Goal: Information Seeking & Learning: Learn about a topic

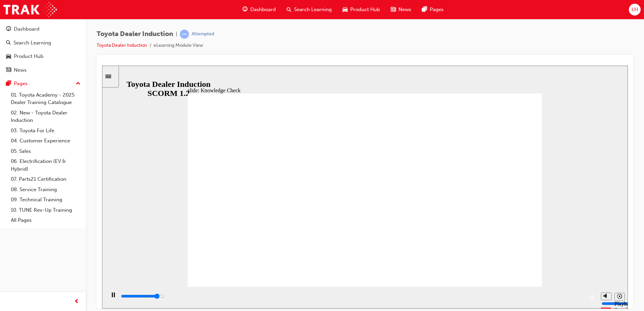
checkbox input "true"
type input "5000"
checkbox input "true"
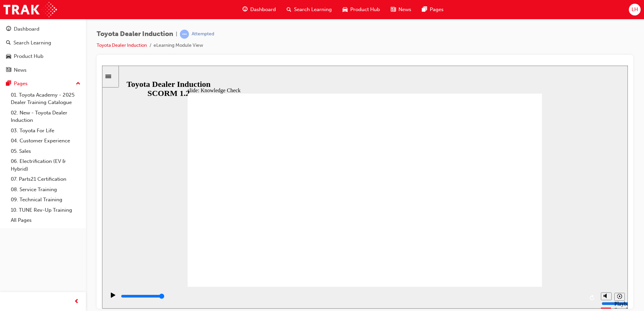
click at [423, 37] on div "Toyota Dealer Induction | Attempted Toyota Dealer Induction eLearning Module Vi…" at bounding box center [365, 42] width 537 height 25
drag, startPoint x: 302, startPoint y: 145, endPoint x: 208, endPoint y: 191, distance: 104.5
type input "5000"
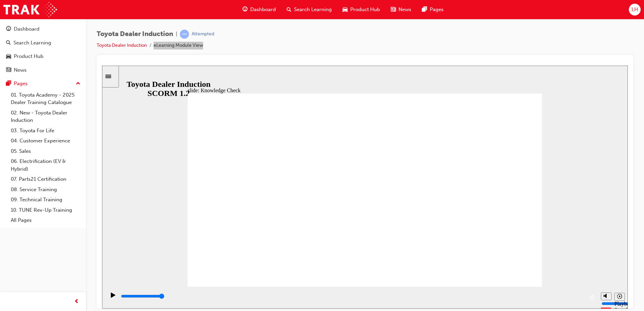
checkbox input "true"
drag, startPoint x: 336, startPoint y: 243, endPoint x: 504, endPoint y: 103, distance: 218.4
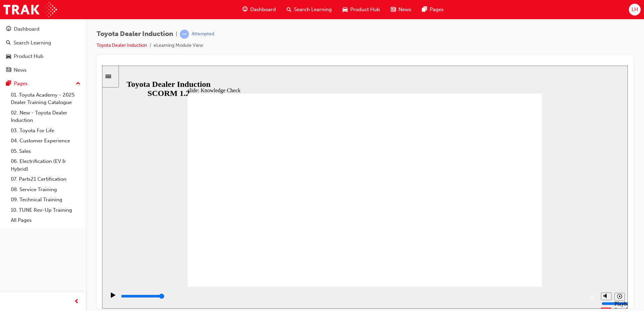
type input "8900"
click at [26, 30] on div "Dashboard" at bounding box center [27, 29] width 26 height 8
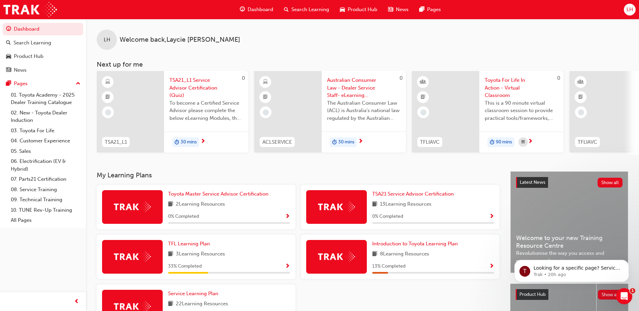
drag, startPoint x: 173, startPoint y: 93, endPoint x: 168, endPoint y: 91, distance: 5.3
drag, startPoint x: 168, startPoint y: 91, endPoint x: 247, endPoint y: 44, distance: 91.7
click at [247, 44] on div "LH Welcome back , Laycie Haley" at bounding box center [362, 34] width 553 height 31
click at [200, 84] on span "TSA21_L1 Service Advisor Certification (Quiz)" at bounding box center [205, 87] width 73 height 23
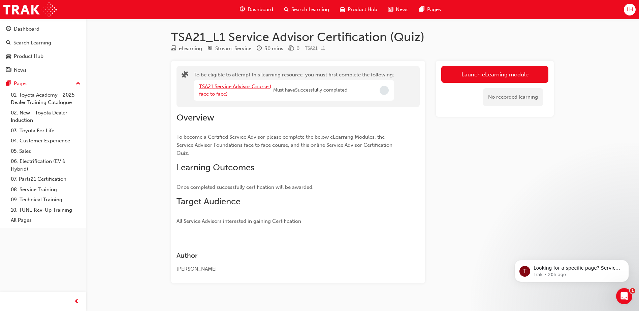
click at [239, 86] on link "TSA21 Service Advisor Course ( face to face)" at bounding box center [235, 91] width 72 height 14
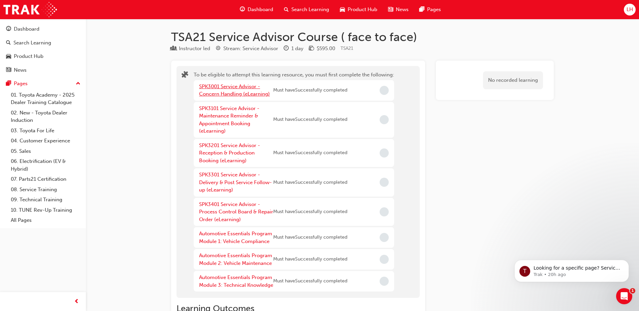
click at [244, 89] on link "SPK3001 Service Advisor - Concern Handling (eLearning)" at bounding box center [234, 91] width 71 height 14
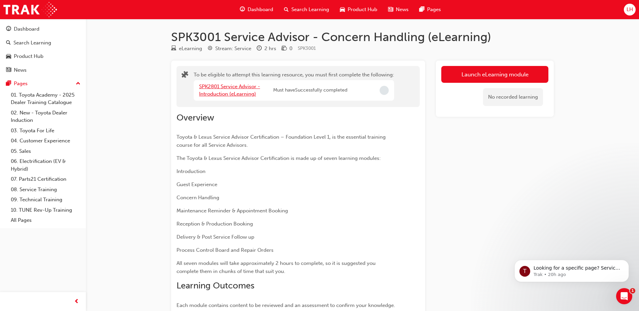
click at [233, 91] on link "SPK2801 Service Advisor - Introduction (eLearning)" at bounding box center [229, 91] width 61 height 14
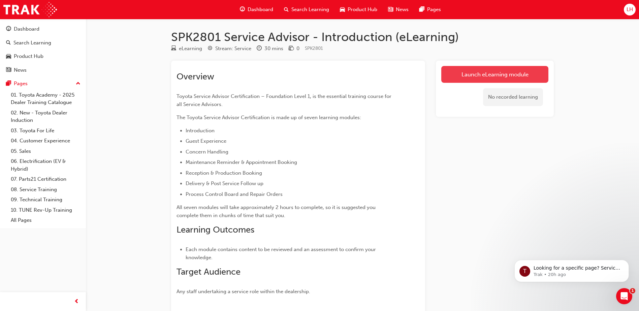
click at [480, 78] on link "Launch eLearning module" at bounding box center [494, 74] width 107 height 17
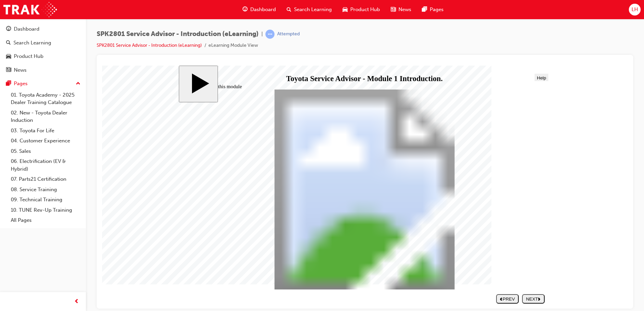
drag, startPoint x: 486, startPoint y: 134, endPoint x: 470, endPoint y: 169, distance: 38.4
drag, startPoint x: 316, startPoint y: 209, endPoint x: 318, endPoint y: 215, distance: 6.1
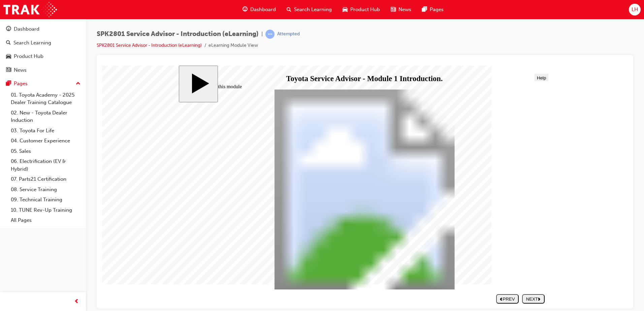
drag, startPoint x: 309, startPoint y: 216, endPoint x: 317, endPoint y: 228, distance: 14.8
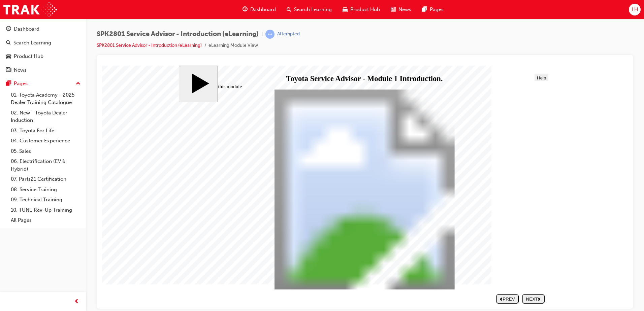
drag, startPoint x: 317, startPoint y: 231, endPoint x: 317, endPoint y: 235, distance: 4.0
drag, startPoint x: 315, startPoint y: 244, endPoint x: 313, endPoint y: 247, distance: 4.1
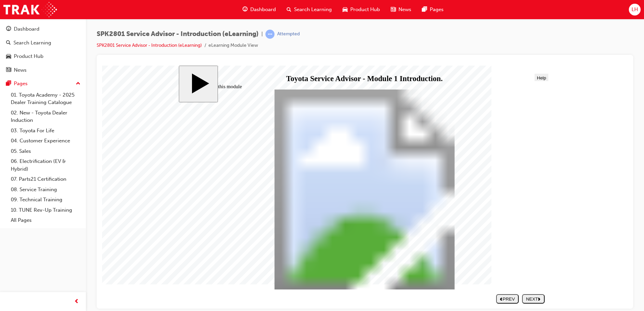
drag, startPoint x: 311, startPoint y: 257, endPoint x: 314, endPoint y: 262, distance: 5.9
drag, startPoint x: 314, startPoint y: 261, endPoint x: 319, endPoint y: 260, distance: 4.9
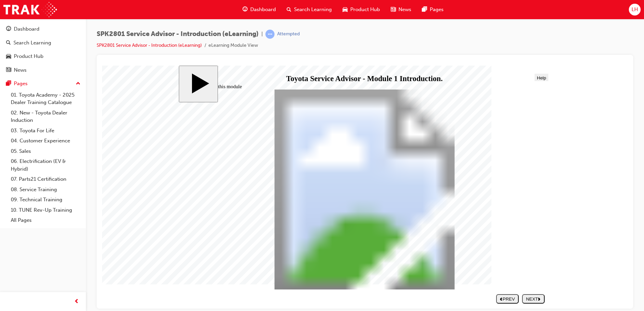
drag, startPoint x: 486, startPoint y: 278, endPoint x: 498, endPoint y: 278, distance: 11.8
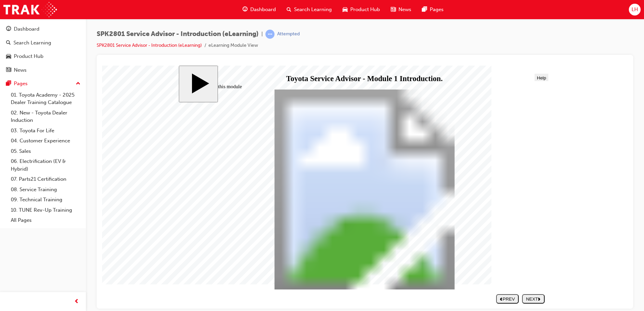
click at [534, 300] on div "NEXT" at bounding box center [533, 298] width 17 height 5
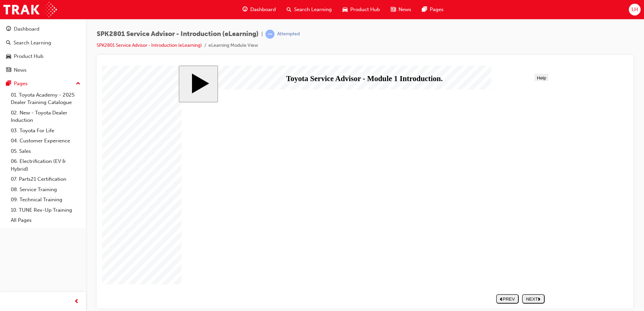
click at [528, 297] on div "NEXT" at bounding box center [533, 298] width 17 height 5
drag, startPoint x: 258, startPoint y: 209, endPoint x: 465, endPoint y: 106, distance: 231.4
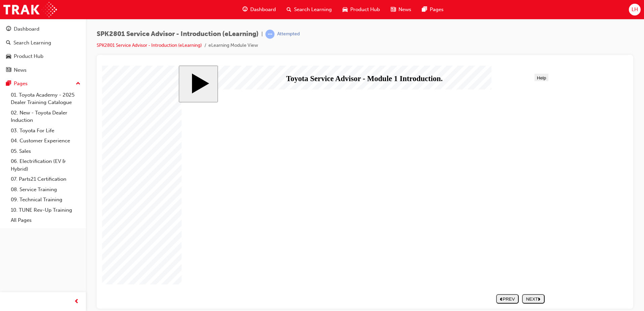
click at [541, 296] on div "NEXT" at bounding box center [533, 298] width 17 height 5
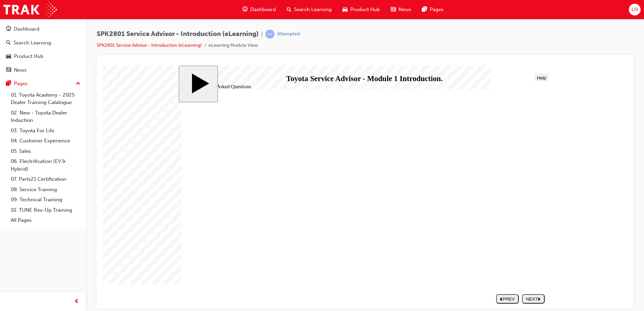
click at [536, 300] on div "NEXT" at bounding box center [533, 298] width 17 height 5
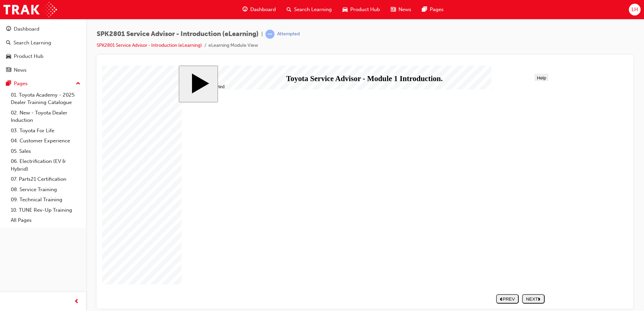
click at [529, 293] on nav "SUBMIT NEXT PREV" at bounding box center [518, 298] width 51 height 14
drag, startPoint x: 529, startPoint y: 295, endPoint x: 183, endPoint y: 91, distance: 402.9
click at [529, 295] on button "NEXT" at bounding box center [533, 298] width 23 height 9
click at [537, 301] on div "PREV" at bounding box center [533, 298] width 17 height 5
click at [514, 301] on div "PREV" at bounding box center [507, 298] width 17 height 5
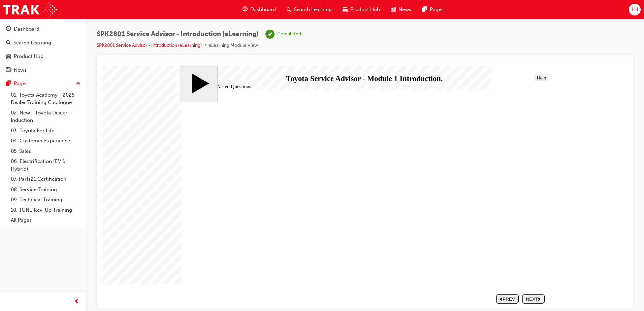
click at [530, 302] on button "NEXT" at bounding box center [533, 298] width 23 height 9
drag, startPoint x: 301, startPoint y: 185, endPoint x: 301, endPoint y: 189, distance: 4.7
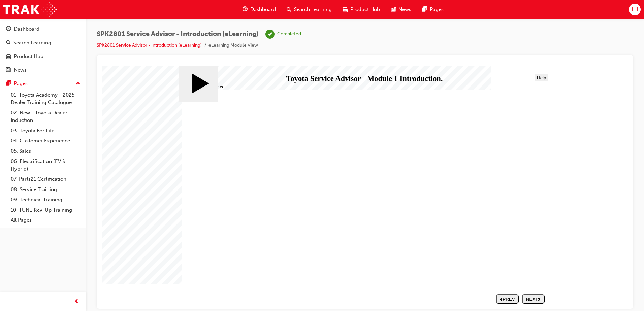
drag, startPoint x: 286, startPoint y: 159, endPoint x: 281, endPoint y: 153, distance: 7.7
drag, startPoint x: 281, startPoint y: 153, endPoint x: 262, endPoint y: 138, distance: 23.5
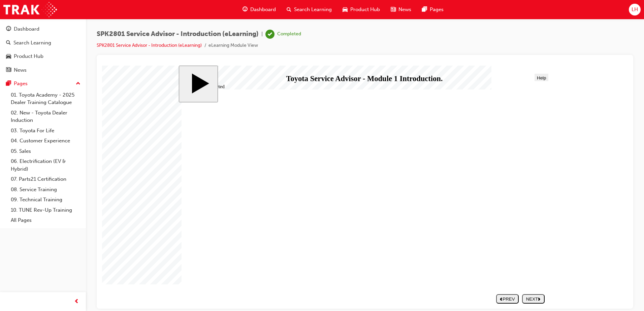
click at [539, 296] on nav "SUBMIT NEXT PREV" at bounding box center [518, 298] width 51 height 14
click at [202, 79] on span "Progress" at bounding box center [207, 77] width 18 height 5
click at [316, 71] on div "slide: Getting Started After you have completed the core modules you will be re…" at bounding box center [365, 186] width 373 height 243
click at [192, 79] on span "Menu" at bounding box center [189, 77] width 11 height 5
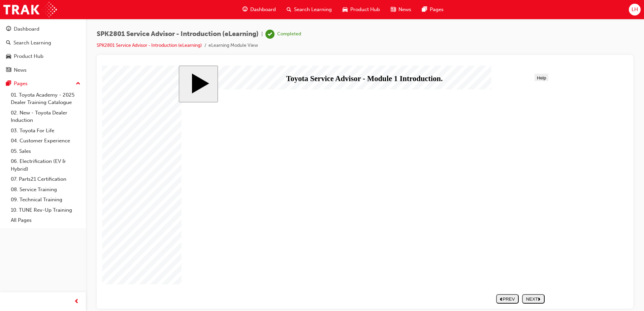
click at [525, 299] on div "NEXT" at bounding box center [533, 298] width 17 height 5
drag, startPoint x: 458, startPoint y: 178, endPoint x: 461, endPoint y: 181, distance: 3.8
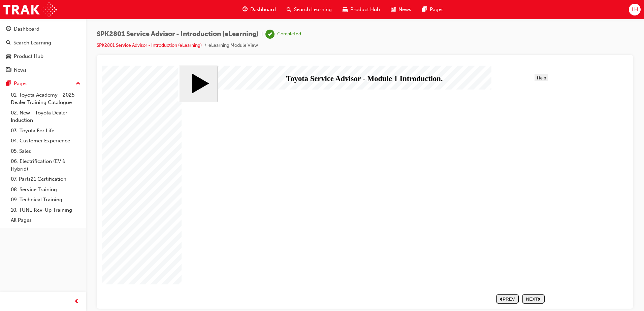
drag, startPoint x: 373, startPoint y: 255, endPoint x: 370, endPoint y: 250, distance: 5.7
drag, startPoint x: 402, startPoint y: 154, endPoint x: 550, endPoint y: 265, distance: 185.2
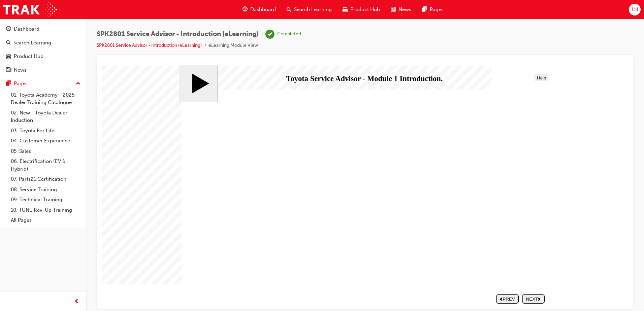
click at [410, 234] on div "1 2 3 Click on each of the bars to review the steps to Service Advisor Certific…" at bounding box center [365, 192] width 366 height 206
click at [534, 297] on nav "SUBMIT NEXT PREV" at bounding box center [518, 298] width 51 height 14
click at [27, 85] on div "Pages" at bounding box center [21, 84] width 14 height 8
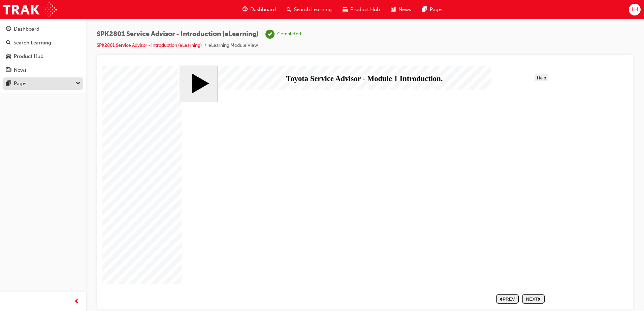
click at [51, 80] on div "Pages" at bounding box center [43, 83] width 74 height 8
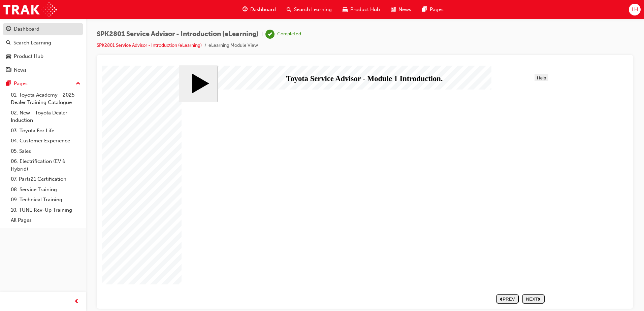
click at [46, 32] on div "Dashboard" at bounding box center [43, 29] width 74 height 8
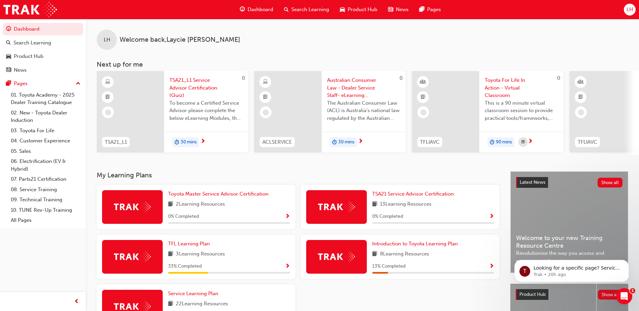
click at [146, 118] on div at bounding box center [130, 112] width 67 height 82
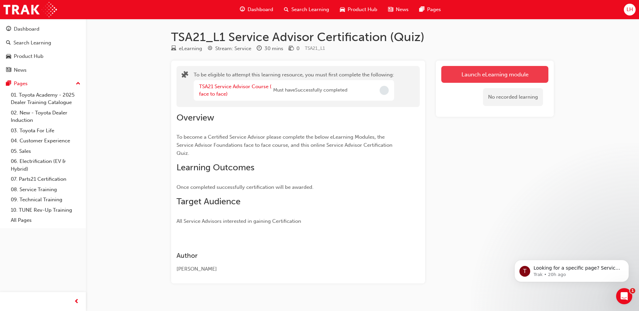
click at [523, 76] on button "Launch eLearning module" at bounding box center [494, 74] width 107 height 17
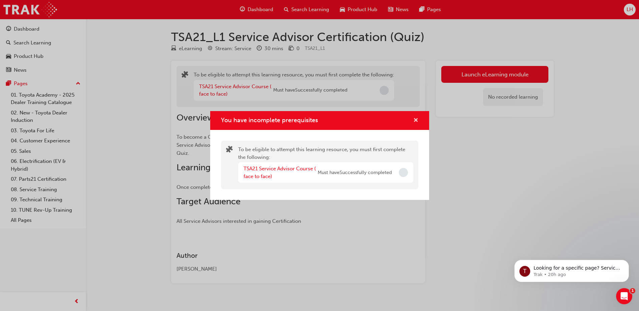
click at [418, 120] on span "cross-icon" at bounding box center [415, 121] width 5 height 6
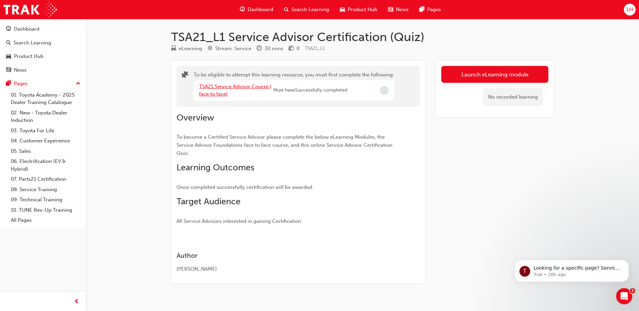
click at [255, 84] on link "TSA21 Service Advisor Course ( face to face)" at bounding box center [235, 91] width 72 height 14
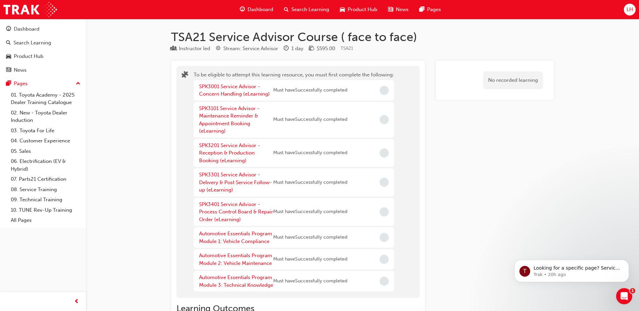
click at [245, 90] on div "SPK3001 Service Advisor - Concern Handling (eLearning)" at bounding box center [236, 90] width 74 height 15
click at [230, 96] on link "SPK3001 Service Advisor - Concern Handling (eLearning)" at bounding box center [234, 91] width 71 height 14
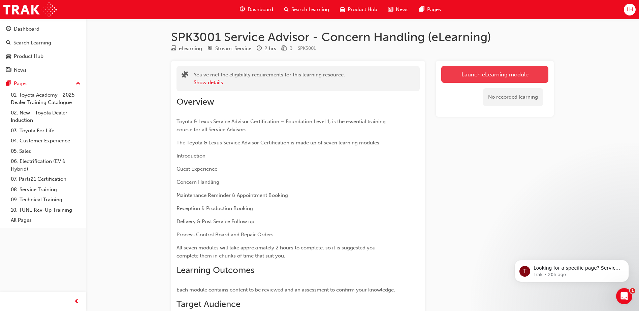
click at [501, 75] on link "Launch eLearning module" at bounding box center [494, 74] width 107 height 17
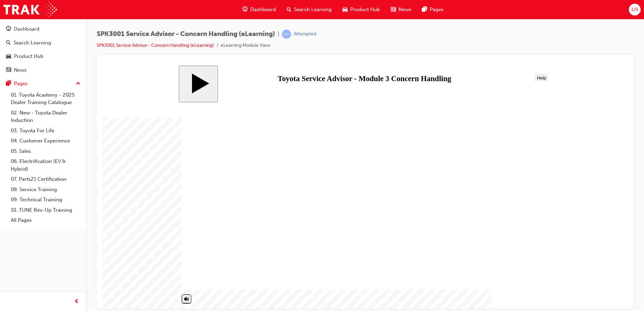
drag, startPoint x: 326, startPoint y: 238, endPoint x: 296, endPoint y: 240, distance: 30.4
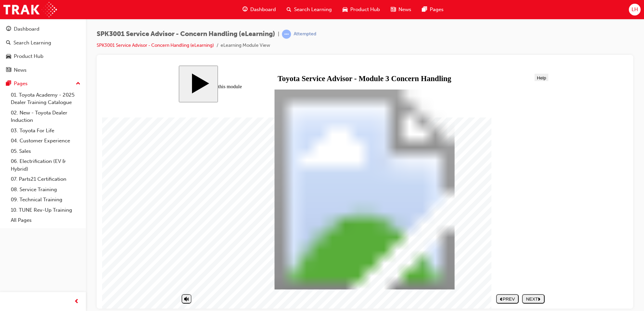
click at [535, 300] on div "NEXT" at bounding box center [533, 298] width 17 height 5
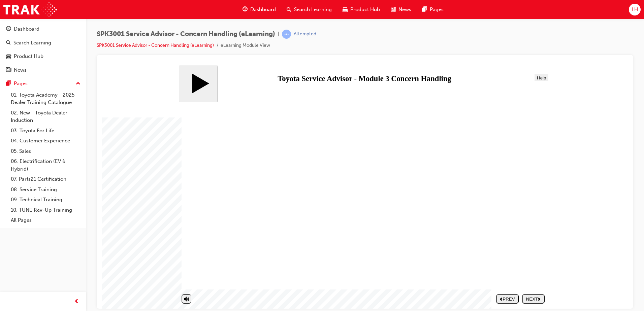
click at [528, 295] on button "NEXT" at bounding box center [533, 298] width 23 height 9
drag, startPoint x: 533, startPoint y: 297, endPoint x: 555, endPoint y: 150, distance: 149.6
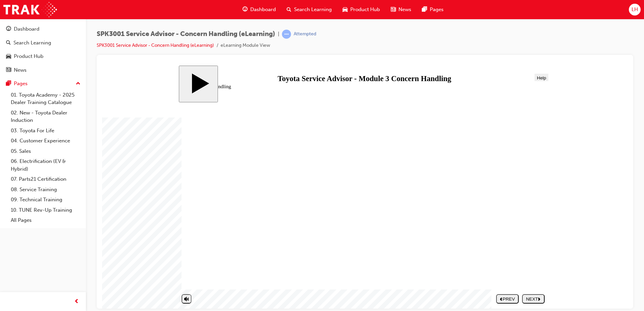
click at [533, 298] on div "NEXT" at bounding box center [533, 298] width 17 height 5
drag, startPoint x: 369, startPoint y: 193, endPoint x: 464, endPoint y: 242, distance: 107.6
drag, startPoint x: 399, startPoint y: 144, endPoint x: 502, endPoint y: 197, distance: 115.6
drag, startPoint x: 390, startPoint y: 245, endPoint x: 497, endPoint y: 153, distance: 140.7
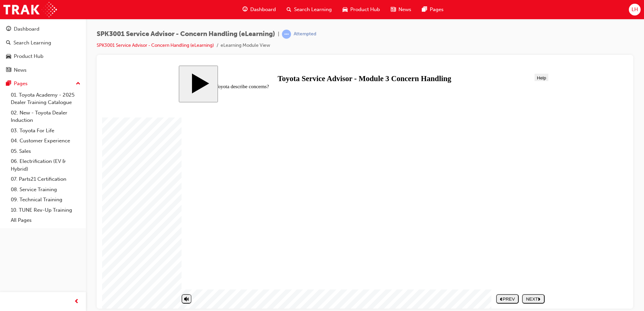
click at [533, 300] on div "NEXT" at bounding box center [533, 298] width 17 height 5
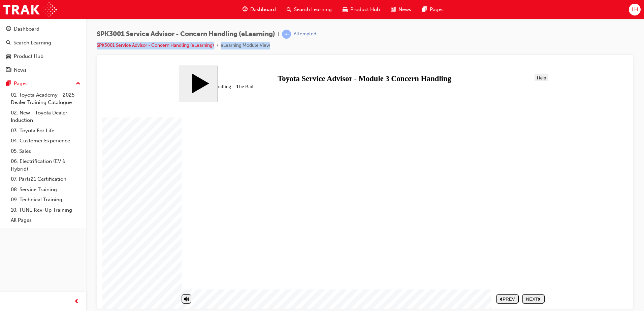
drag, startPoint x: 473, startPoint y: 106, endPoint x: 385, endPoint y: 244, distance: 163.6
click at [541, 300] on icon "next" at bounding box center [539, 298] width 3 height 3
click at [530, 298] on div "NEXT" at bounding box center [533, 298] width 17 height 5
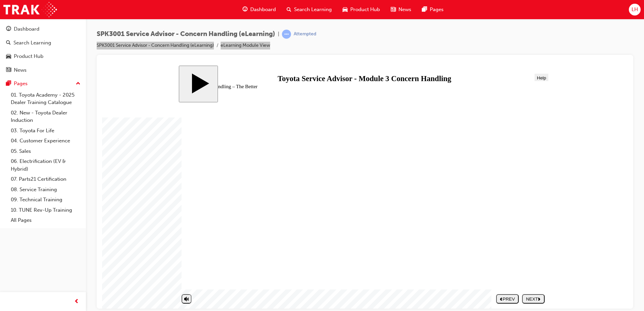
click at [531, 297] on div "NEXT" at bounding box center [533, 298] width 17 height 5
click at [537, 298] on div "NEXT" at bounding box center [533, 298] width 17 height 5
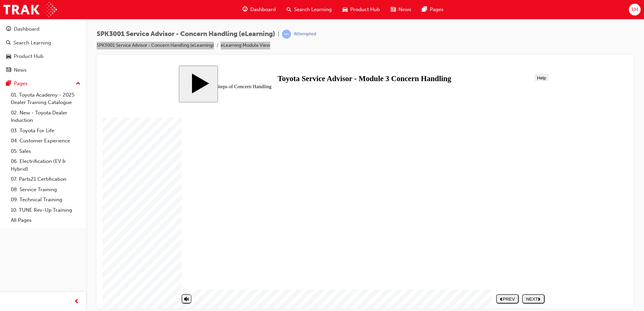
drag, startPoint x: 471, startPoint y: 138, endPoint x: 476, endPoint y: 128, distance: 11.0
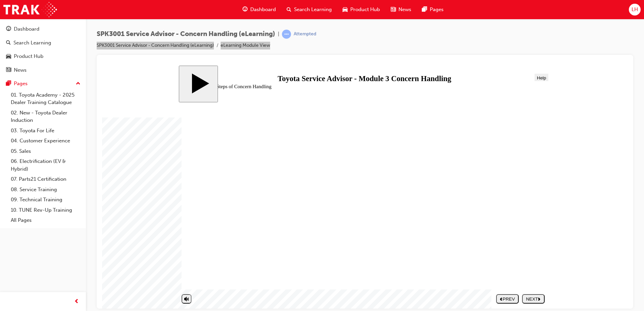
click at [541, 299] on icon "next" at bounding box center [539, 298] width 3 height 3
drag, startPoint x: 260, startPoint y: 234, endPoint x: 445, endPoint y: 147, distance: 204.9
drag, startPoint x: 262, startPoint y: 259, endPoint x: 445, endPoint y: 167, distance: 204.9
drag, startPoint x: 249, startPoint y: 219, endPoint x: 437, endPoint y: 188, distance: 190.0
drag, startPoint x: 288, startPoint y: 247, endPoint x: 475, endPoint y: 202, distance: 191.5
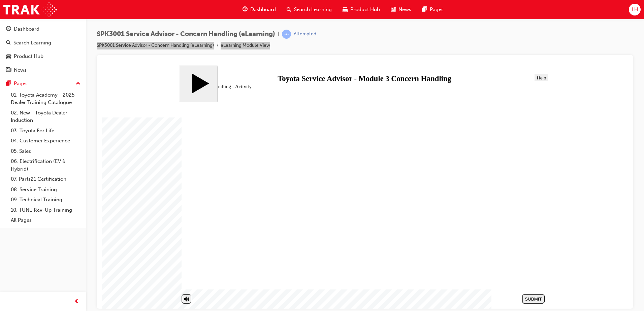
drag, startPoint x: 250, startPoint y: 276, endPoint x: 438, endPoint y: 223, distance: 195.5
drag, startPoint x: 228, startPoint y: 202, endPoint x: 388, endPoint y: 231, distance: 162.5
drag, startPoint x: 259, startPoint y: 187, endPoint x: 445, endPoint y: 253, distance: 196.7
click at [528, 296] on button "SUBMIT" at bounding box center [533, 298] width 23 height 9
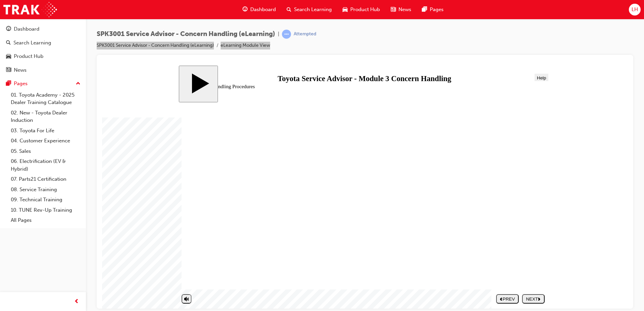
click at [530, 298] on div "NEXT" at bounding box center [533, 298] width 17 height 5
radio input "true"
click at [533, 301] on div "SUBMIT" at bounding box center [533, 298] width 17 height 5
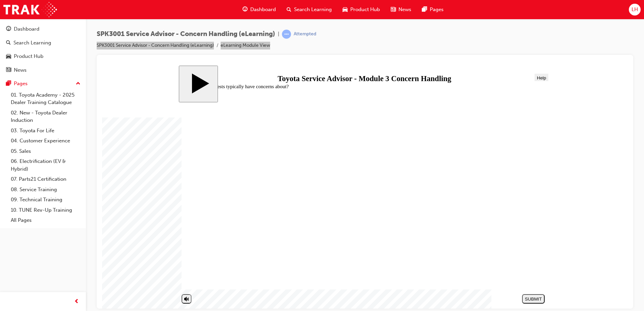
radio input "true"
click at [528, 300] on div "SUBMIT" at bounding box center [533, 298] width 17 height 5
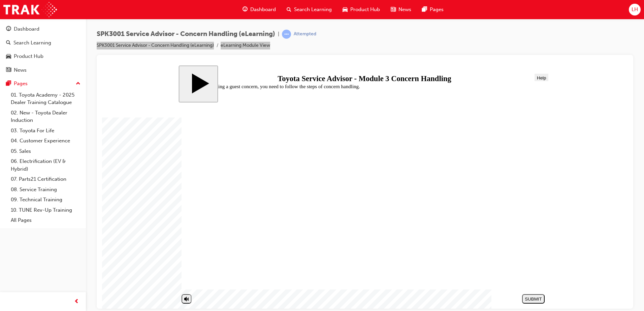
radio input "true"
click at [544, 295] on button "SUBMIT" at bounding box center [533, 298] width 23 height 9
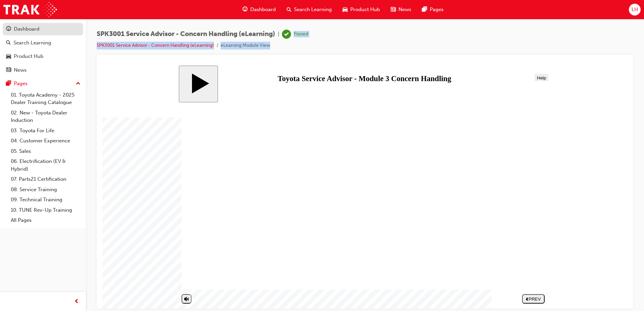
click at [36, 30] on div "Dashboard" at bounding box center [27, 29] width 26 height 8
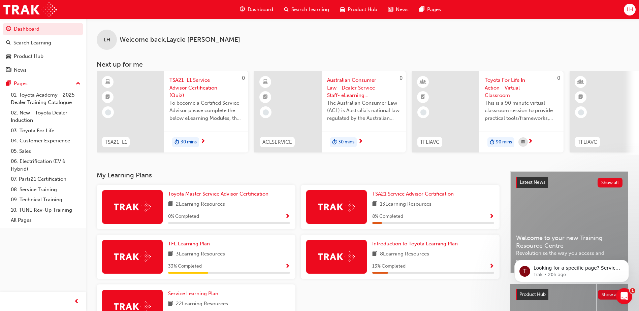
click at [180, 100] on span "To become a Certified Service Advisor please complete the below eLearning Modul…" at bounding box center [205, 110] width 73 height 23
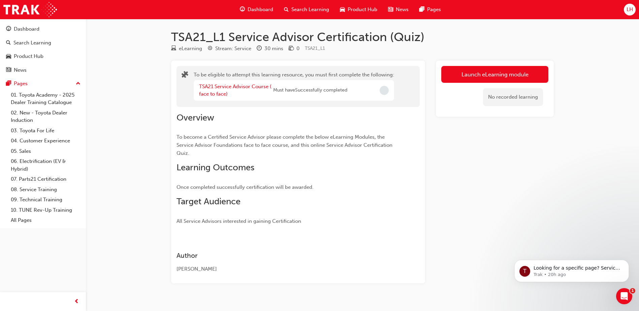
click at [212, 90] on div "TSA21 Service Advisor Course ( face to face)" at bounding box center [236, 90] width 74 height 15
click at [206, 83] on div "TSA21 Service Advisor Course ( face to face)" at bounding box center [236, 90] width 74 height 15
click at [218, 88] on link "TSA21 Service Advisor Course ( face to face)" at bounding box center [235, 91] width 72 height 14
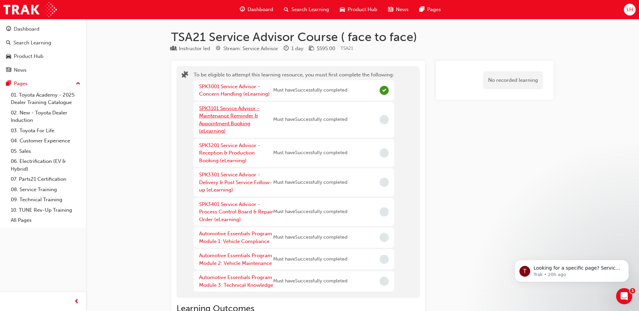
click at [230, 118] on link "SPK3101 Service Advisor - Maintenance Reminder & Appointment Booking (eLearning)" at bounding box center [229, 119] width 60 height 29
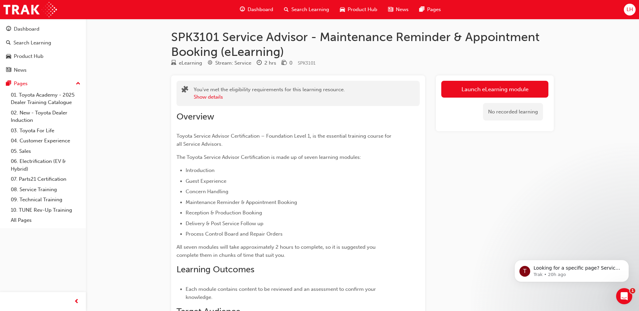
click at [525, 76] on div "Launch eLearning module No recorded learning" at bounding box center [495, 103] width 118 height 56
click at [520, 84] on link "Launch eLearning module" at bounding box center [494, 89] width 107 height 17
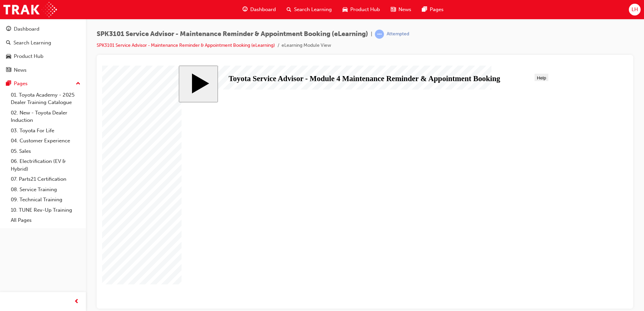
drag, startPoint x: 297, startPoint y: 243, endPoint x: 640, endPoint y: 80, distance: 380.1
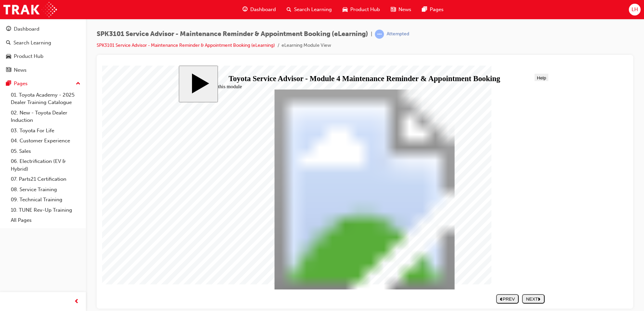
click at [533, 299] on div "NEXT" at bounding box center [533, 298] width 17 height 5
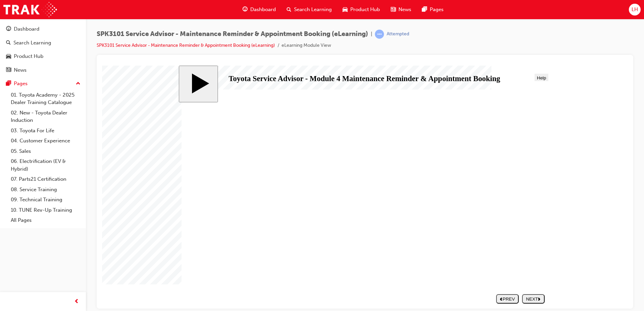
click at [539, 297] on polygon "next" at bounding box center [539, 298] width 2 height 3
click at [537, 301] on div "NEXT" at bounding box center [533, 298] width 17 height 5
click at [528, 300] on div "NEXT" at bounding box center [533, 298] width 17 height 5
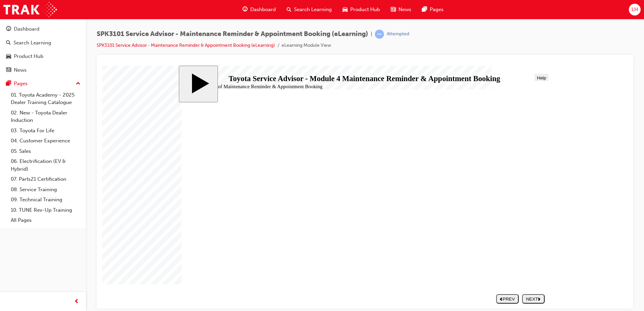
click at [540, 296] on div "NEXT" at bounding box center [533, 298] width 17 height 5
drag, startPoint x: 448, startPoint y: 143, endPoint x: 533, endPoint y: 300, distance: 178.6
click at [533, 300] on div "NEXT" at bounding box center [533, 298] width 17 height 5
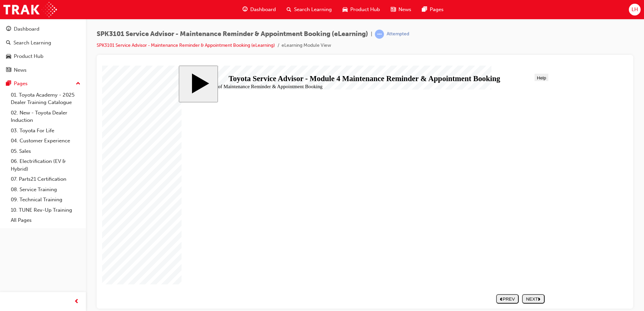
drag, startPoint x: 548, startPoint y: 277, endPoint x: 636, endPoint y: 276, distance: 87.6
click at [628, 276] on html "slide: The 9 steps of Maintenance Reminder & Appointment Booking The 9 steps of…" at bounding box center [365, 186] width 526 height 243
click at [521, 298] on nav "SUBMIT NEXT PREV" at bounding box center [518, 298] width 51 height 14
click at [525, 298] on div "NEXT" at bounding box center [533, 298] width 17 height 5
click at [537, 302] on button "NEXT" at bounding box center [533, 298] width 23 height 9
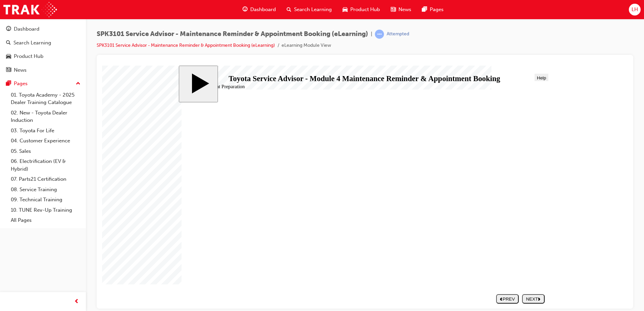
click at [529, 297] on div "NEXT" at bounding box center [533, 298] width 17 height 5
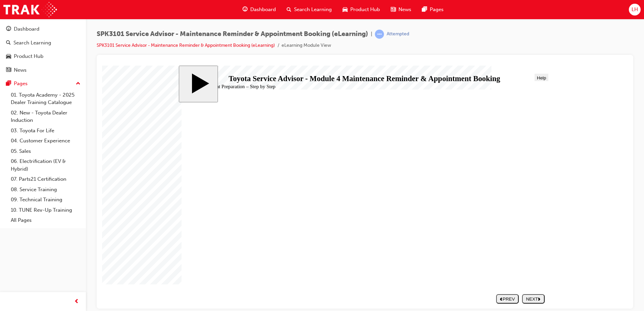
click at [534, 302] on button "NEXT" at bounding box center [533, 298] width 23 height 9
drag, startPoint x: 584, startPoint y: 125, endPoint x: 293, endPoint y: 140, distance: 291.4
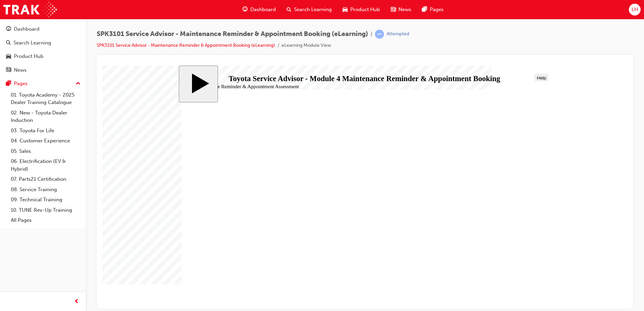
radio input "true"
click at [541, 299] on div "SUBMIT" at bounding box center [533, 298] width 17 height 5
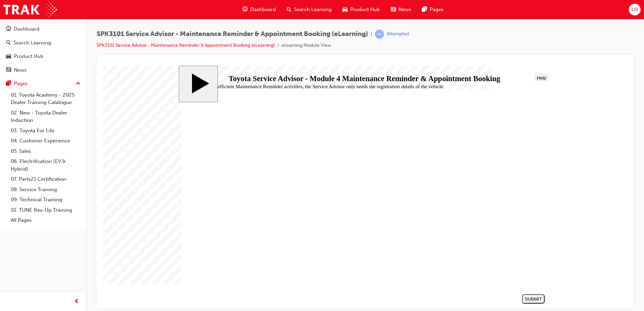
radio input "true"
click at [533, 298] on div "SUBMIT" at bounding box center [533, 298] width 17 height 5
click at [355, 37] on span "SPK3101 Service Advisor - Maintenance Reminder & Appointment Booking (eLearning)" at bounding box center [232, 34] width 271 height 8
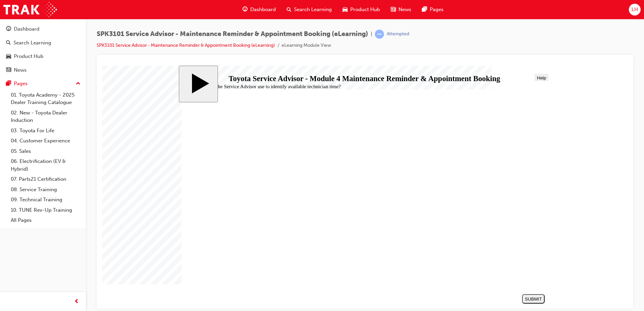
radio input "true"
click at [533, 301] on div "SUBMIT" at bounding box center [533, 298] width 17 height 5
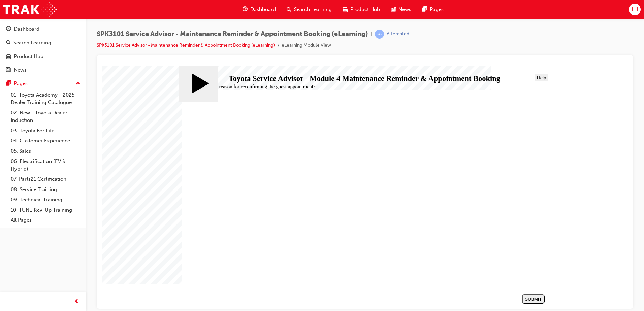
radio input "true"
click at [534, 299] on div "SUBMIT" at bounding box center [533, 298] width 17 height 5
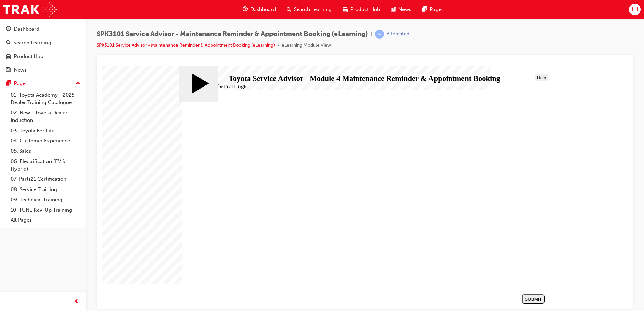
radio input "true"
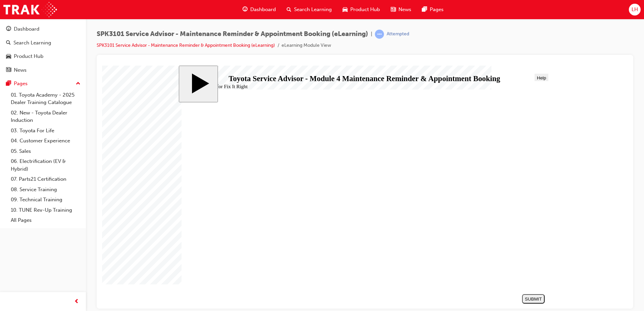
click at [535, 299] on div "SUBMIT" at bounding box center [533, 298] width 17 height 5
radio input "true"
click at [533, 302] on button "SUBMIT" at bounding box center [533, 298] width 23 height 9
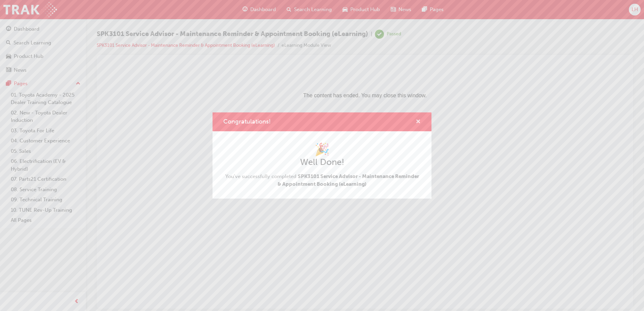
click at [417, 124] on span "cross-icon" at bounding box center [418, 122] width 5 height 6
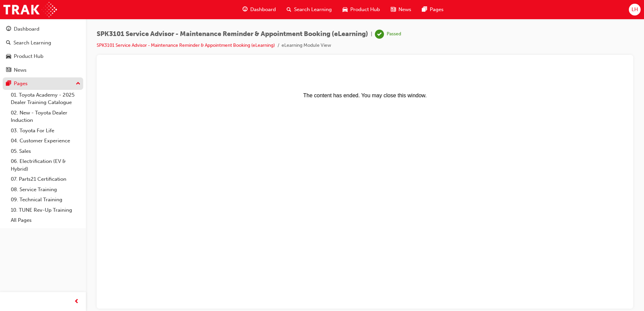
click at [49, 86] on div "Pages" at bounding box center [43, 83] width 74 height 8
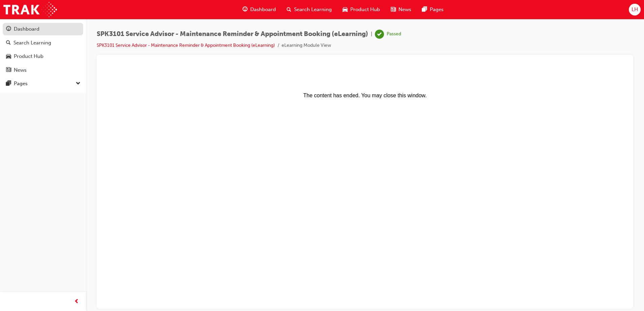
click at [42, 30] on div "Dashboard" at bounding box center [43, 29] width 74 height 8
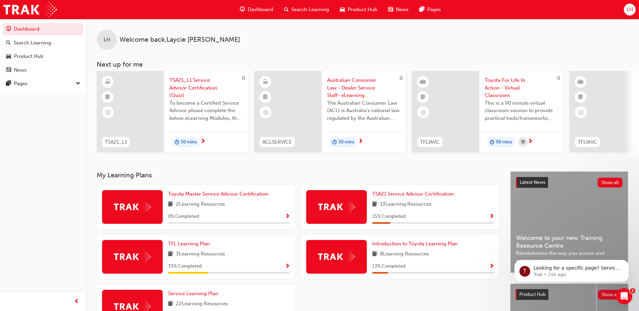
click at [201, 119] on span "To become a Certified Service Advisor please complete the below eLearning Modul…" at bounding box center [205, 110] width 73 height 23
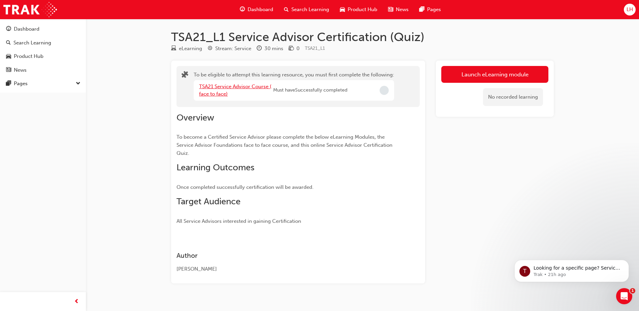
click at [208, 96] on link "TSA21 Service Advisor Course ( face to face)" at bounding box center [235, 91] width 72 height 14
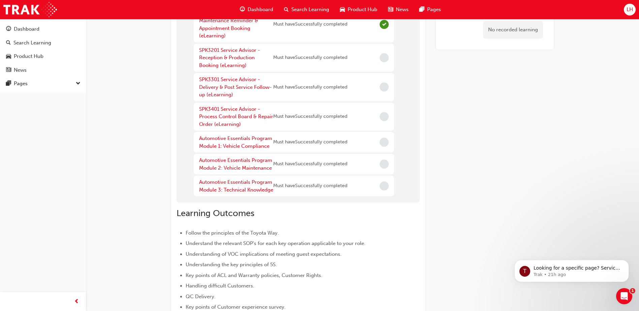
scroll to position [34, 0]
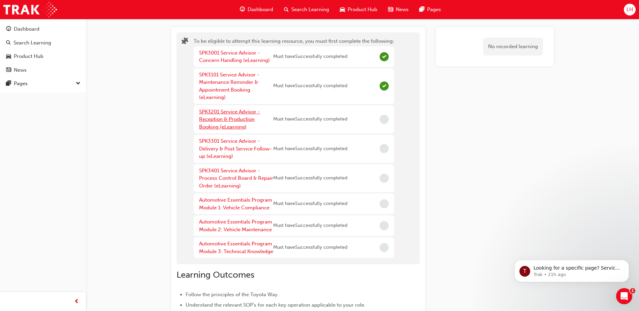
click at [238, 121] on link "SPK3201 Service Advisor - Reception & Production Booking (eLearning)" at bounding box center [229, 119] width 61 height 21
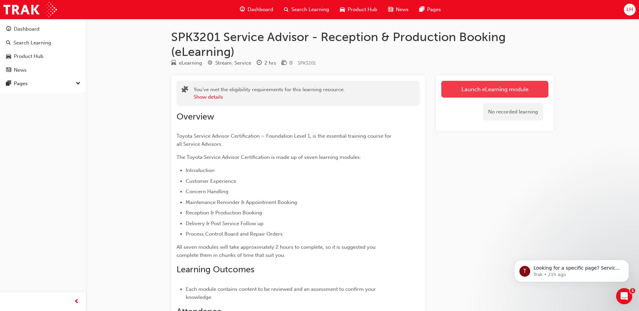
click at [494, 91] on link "Launch eLearning module" at bounding box center [494, 89] width 107 height 17
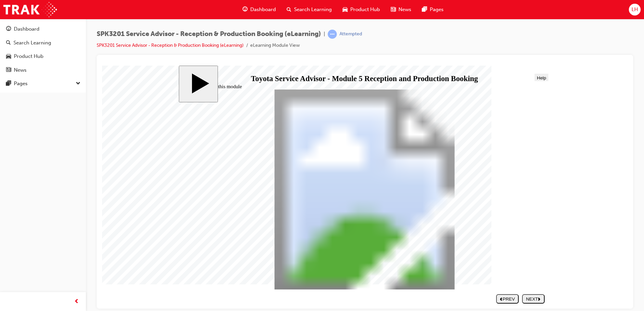
click at [537, 298] on div "NEXT" at bounding box center [533, 298] width 17 height 5
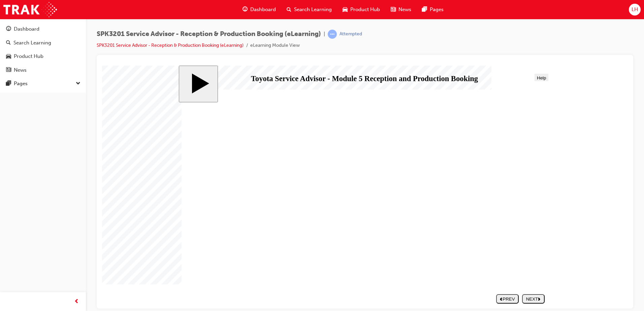
click at [522, 301] on nav "SUBMIT NEXT PREV" at bounding box center [518, 298] width 51 height 14
click at [529, 301] on div "NEXT" at bounding box center [533, 298] width 17 height 5
drag, startPoint x: 417, startPoint y: 232, endPoint x: 419, endPoint y: 221, distance: 11.6
click at [542, 299] on div "NEXT" at bounding box center [533, 298] width 17 height 5
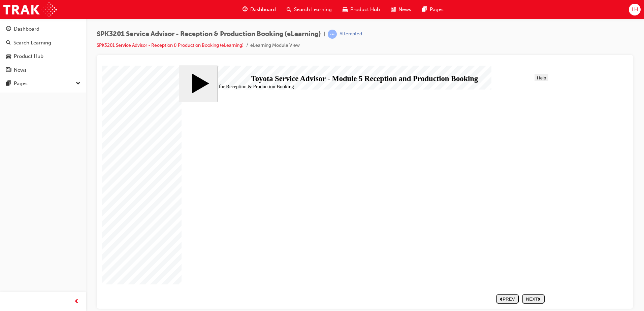
click at [527, 299] on div "NEXT" at bounding box center [533, 298] width 17 height 5
click at [534, 299] on div "NEXT" at bounding box center [533, 298] width 17 height 5
click at [535, 297] on div "NEXT" at bounding box center [533, 298] width 17 height 5
click at [613, 98] on body "slide: The 5 Steps for Reception & Production Booking The 5 Steps for Reception…" at bounding box center [365, 186] width 526 height 243
click at [538, 298] on icon "next" at bounding box center [539, 298] width 3 height 3
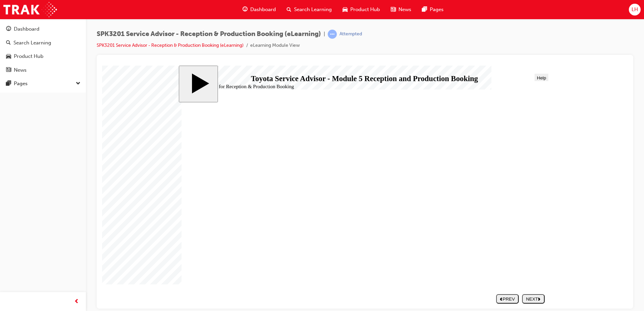
drag, startPoint x: 575, startPoint y: 86, endPoint x: 573, endPoint y: 90, distance: 4.1
click at [574, 89] on body "slide: The 5 Steps for Reception & Production Booking The 5 Steps for Reception…" at bounding box center [365, 186] width 526 height 243
drag, startPoint x: 545, startPoint y: 309, endPoint x: 541, endPoint y: 292, distance: 17.2
click at [545, 308] on div "slide: The 5 Steps for Reception & Production Booking The 5 Steps for Reception…" at bounding box center [365, 186] width 373 height 243
click at [541, 293] on nav "SUBMIT NEXT PREV" at bounding box center [518, 298] width 51 height 14
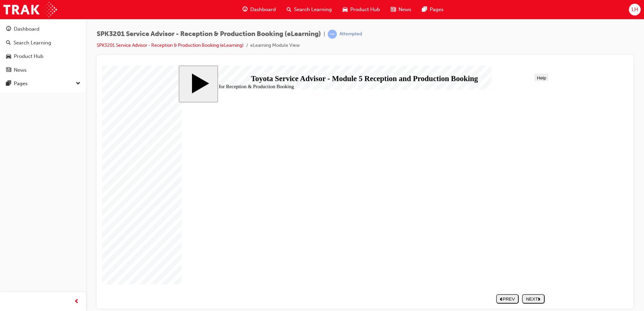
click at [537, 298] on div "NEXT" at bounding box center [533, 298] width 17 height 5
click at [546, 301] on section "SUBMIT NEXT PREV" at bounding box center [363, 298] width 369 height 14
click at [541, 300] on icon "next" at bounding box center [539, 298] width 3 height 3
drag, startPoint x: 300, startPoint y: 250, endPoint x: 492, endPoint y: 178, distance: 205.0
drag, startPoint x: 297, startPoint y: 207, endPoint x: 497, endPoint y: 189, distance: 200.9
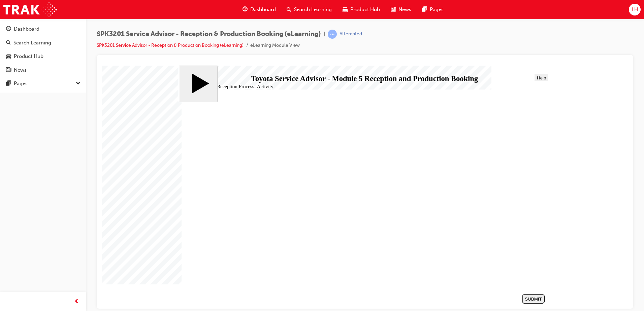
drag, startPoint x: 263, startPoint y: 169, endPoint x: 451, endPoint y: 211, distance: 192.1
drag, startPoint x: 325, startPoint y: 227, endPoint x: 496, endPoint y: 230, distance: 170.5
drag, startPoint x: 271, startPoint y: 187, endPoint x: 457, endPoint y: 239, distance: 192.4
click at [542, 300] on div "SUBMIT" at bounding box center [533, 298] width 17 height 5
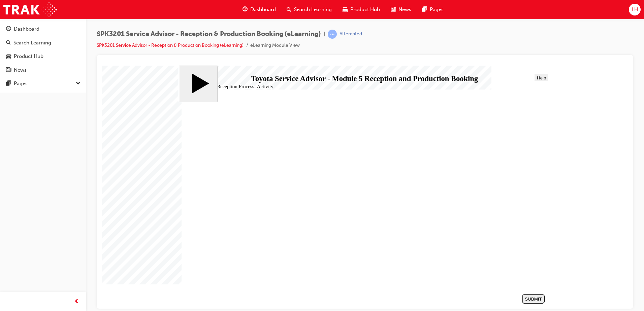
click at [542, 297] on div "NEXT" at bounding box center [533, 298] width 17 height 5
click at [542, 296] on button "NEXT" at bounding box center [533, 298] width 23 height 9
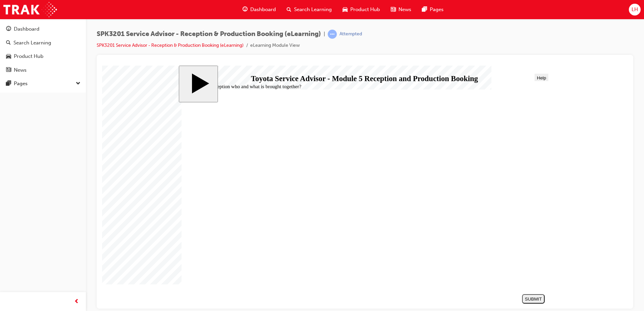
radio input "false"
radio input "true"
click at [532, 297] on button "SUBMIT" at bounding box center [533, 298] width 23 height 9
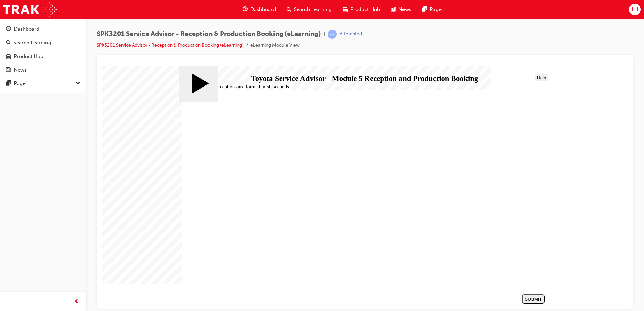
radio input "true"
click at [540, 298] on div "SUBMIT" at bounding box center [533, 298] width 17 height 5
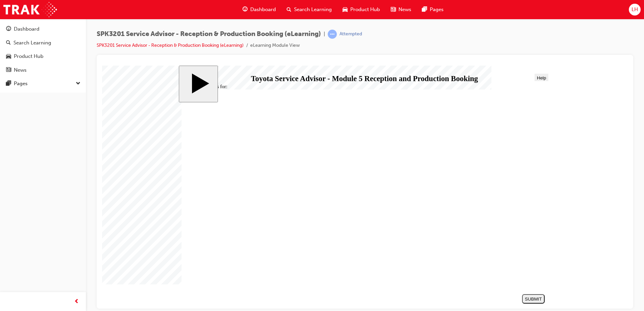
radio input "true"
click at [541, 297] on div "SUBMIT" at bounding box center [533, 298] width 17 height 5
radio input "true"
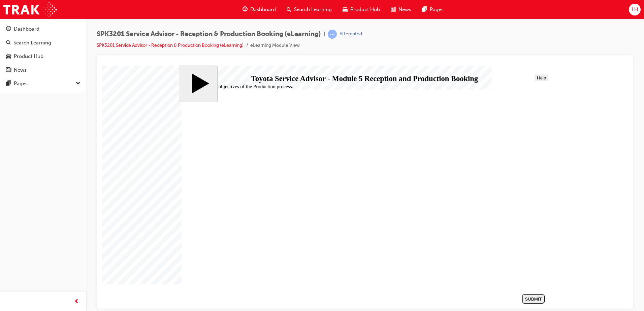
click at [541, 300] on div "SUBMIT" at bounding box center [533, 298] width 17 height 5
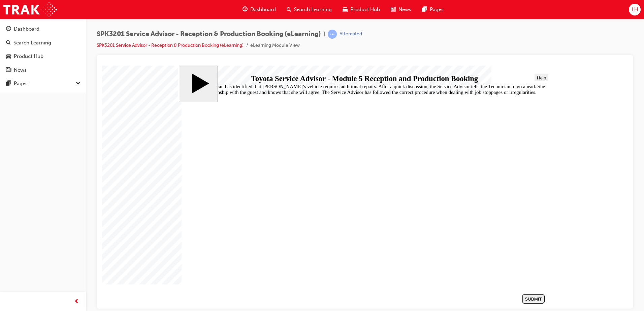
radio input "true"
click at [531, 301] on div "SUBMIT" at bounding box center [533, 298] width 17 height 5
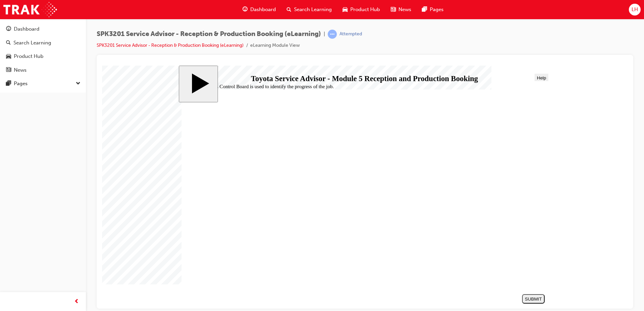
drag, startPoint x: 264, startPoint y: 166, endPoint x: 244, endPoint y: 167, distance: 20.9
radio input "true"
click at [528, 292] on nav "SUBMIT NEXT PREV" at bounding box center [532, 298] width 26 height 14
click at [529, 295] on button "SUBMIT" at bounding box center [533, 298] width 23 height 9
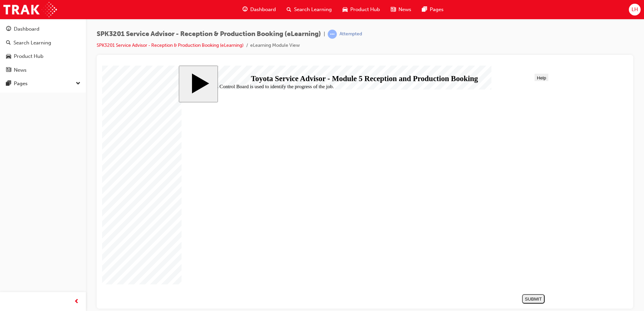
radio input "true"
drag, startPoint x: 544, startPoint y: 301, endPoint x: 540, endPoint y: 299, distance: 4.5
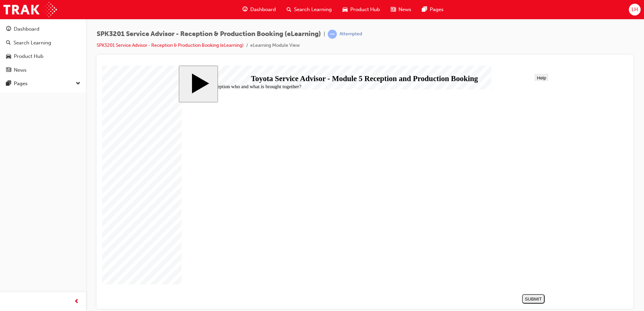
click at [542, 301] on div "SUBMIT" at bounding box center [533, 298] width 17 height 5
radio input "true"
click at [531, 298] on div "SUBMIT" at bounding box center [533, 298] width 17 height 5
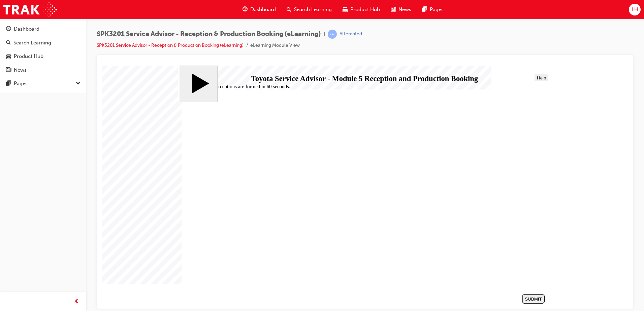
radio input "true"
click at [530, 301] on div "SUBMIT" at bounding box center [533, 298] width 17 height 5
click at [272, 75] on div "slide: Identify the objectives of the Production process. Reception & Productio…" at bounding box center [365, 186] width 373 height 243
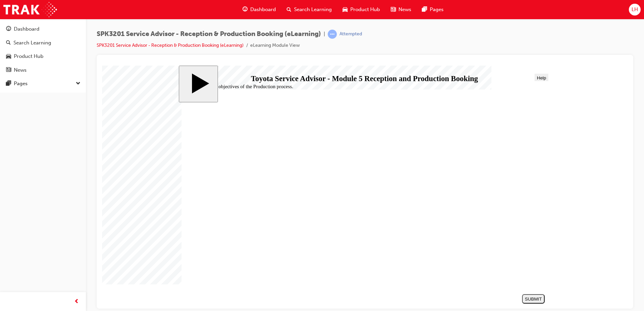
radio input "true"
click at [535, 299] on div "SUBMIT" at bounding box center [533, 298] width 17 height 5
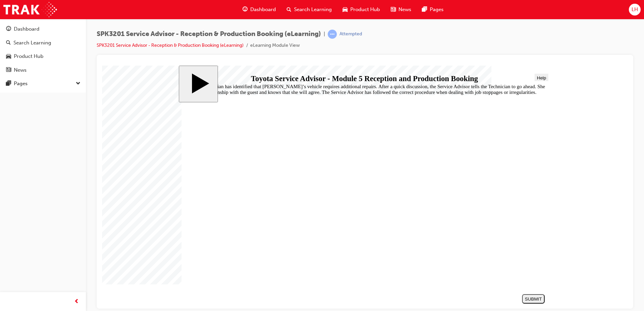
radio input "true"
click at [541, 300] on div "SUBMIT" at bounding box center [533, 298] width 17 height 5
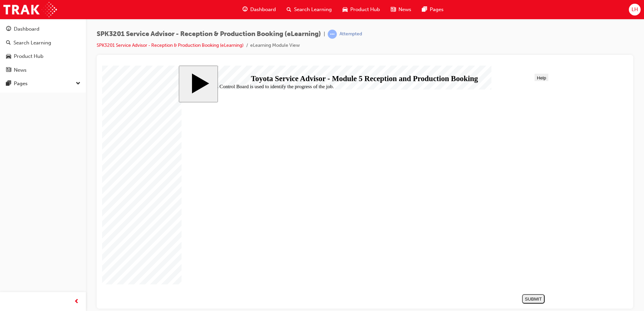
radio input "true"
click at [531, 296] on button "SUBMIT" at bounding box center [533, 298] width 23 height 9
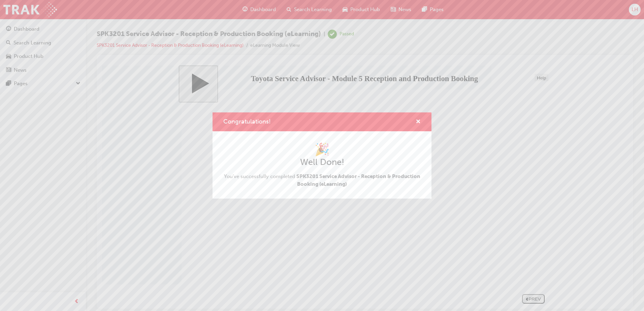
click at [421, 122] on div "Congratulations!" at bounding box center [322, 121] width 219 height 19
click at [417, 121] on span "cross-icon" at bounding box center [418, 122] width 5 height 6
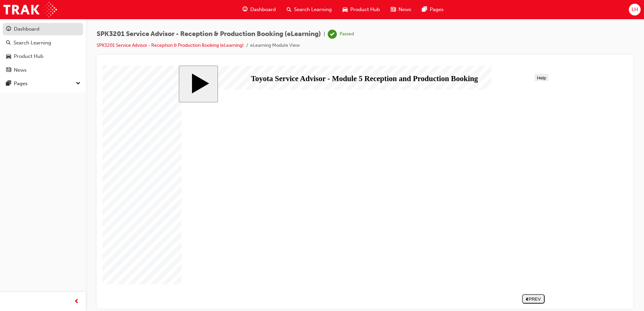
click at [47, 29] on div "Dashboard" at bounding box center [43, 29] width 74 height 8
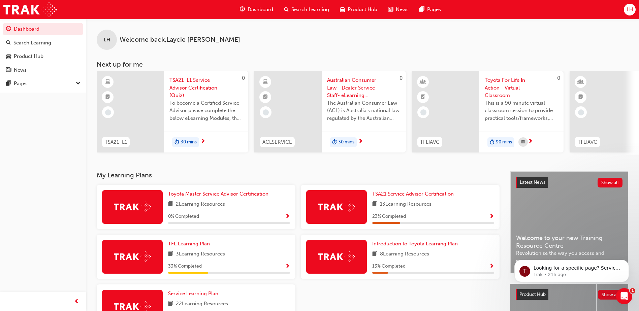
click at [201, 90] on span "TSA21_L1 Service Advisor Certification (Quiz)" at bounding box center [205, 87] width 73 height 23
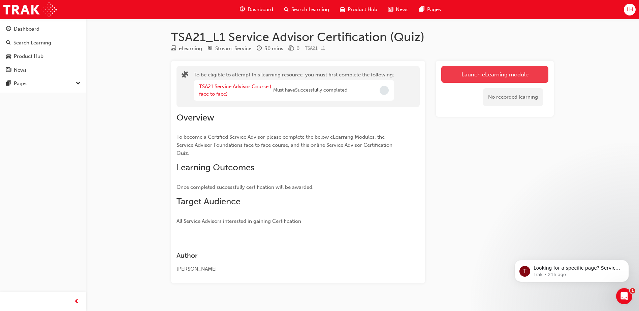
click at [481, 77] on button "Launch eLearning module" at bounding box center [494, 74] width 107 height 17
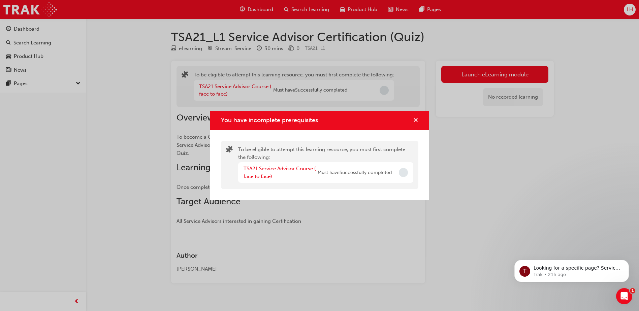
click at [416, 118] on span "cross-icon" at bounding box center [415, 121] width 5 height 6
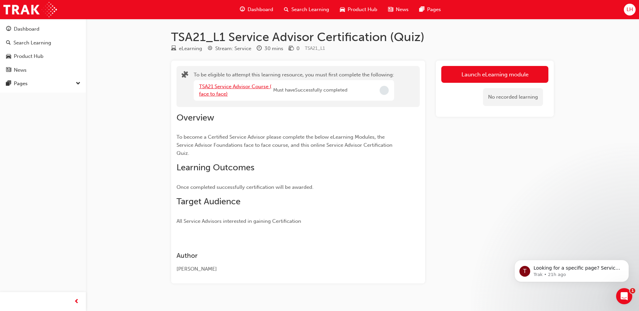
click at [260, 84] on link "TSA21 Service Advisor Course ( face to face)" at bounding box center [235, 91] width 72 height 14
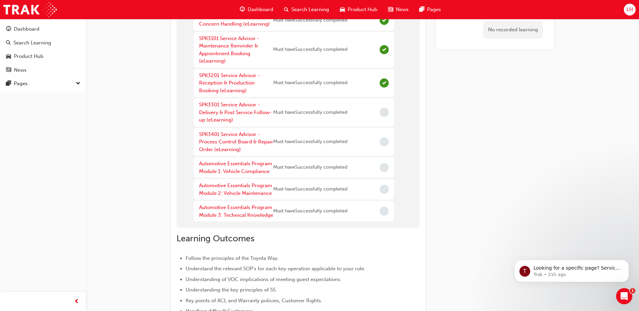
scroll to position [67, 0]
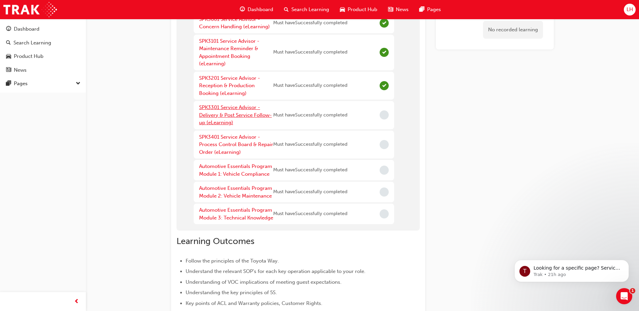
click at [248, 116] on link "SPK3301 Service Advisor - Delivery & Post Service Follow-up (eLearning)" at bounding box center [235, 114] width 73 height 21
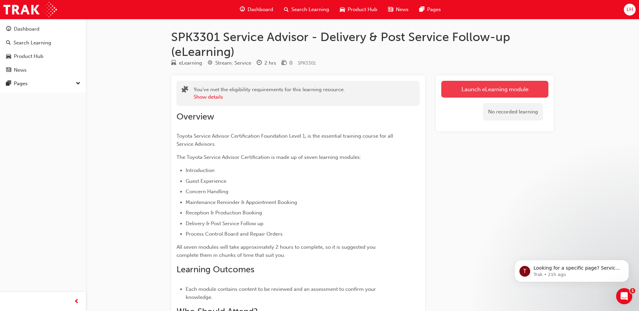
click at [491, 88] on link "Launch eLearning module" at bounding box center [494, 89] width 107 height 17
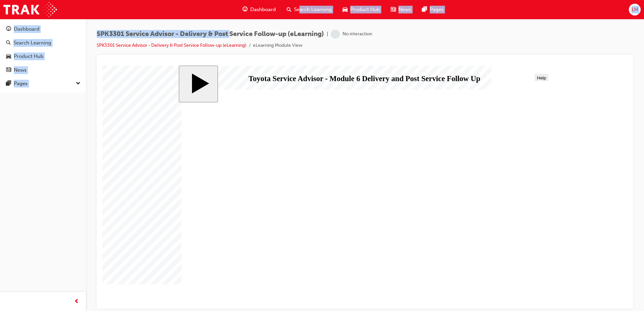
click at [644, 53] on html "Your version of Internet Explorer is outdated and not supported. Please upgrade…" at bounding box center [322, 155] width 644 height 311
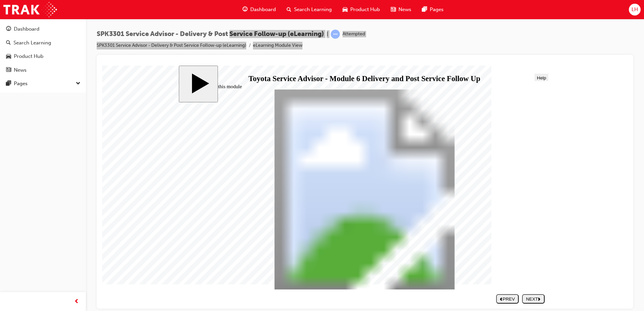
click at [541, 298] on icon "next" at bounding box center [539, 298] width 3 height 3
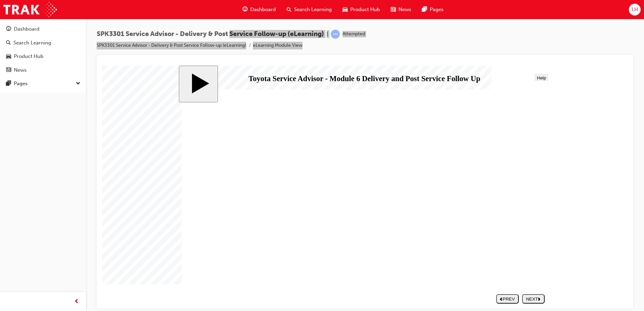
click at [537, 297] on div "NEXT" at bounding box center [533, 298] width 17 height 5
click at [529, 296] on div "NEXT" at bounding box center [533, 298] width 17 height 5
click at [506, 302] on button "PREV" at bounding box center [507, 298] width 23 height 9
click at [512, 296] on div "PREV" at bounding box center [507, 298] width 17 height 5
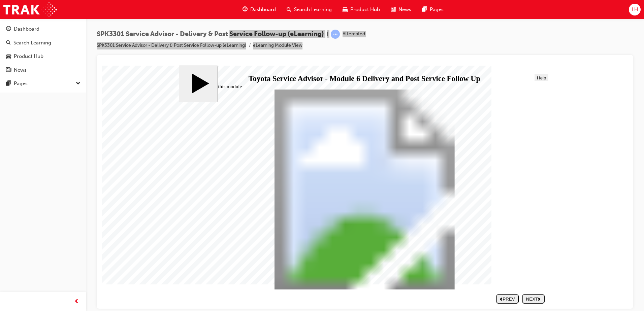
click at [536, 296] on nav "SUBMIT NEXT PREV" at bounding box center [518, 298] width 51 height 14
click at [536, 297] on div "NEXT" at bounding box center [533, 298] width 17 height 5
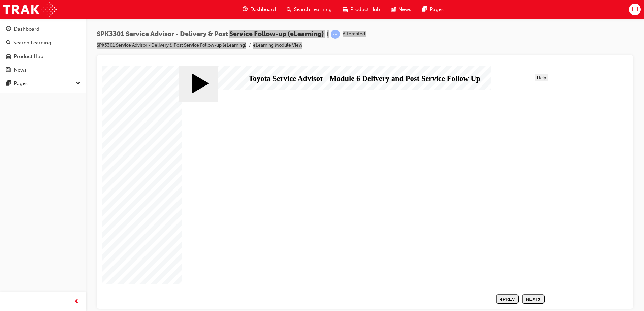
click at [528, 298] on div "NEXT" at bounding box center [533, 298] width 17 height 5
click at [534, 303] on button "NEXT" at bounding box center [533, 298] width 23 height 9
click at [340, 268] on div "STEP 1 - Greet and welcome. Deborah expects to be welcomed and have her name us…" at bounding box center [365, 192] width 366 height 206
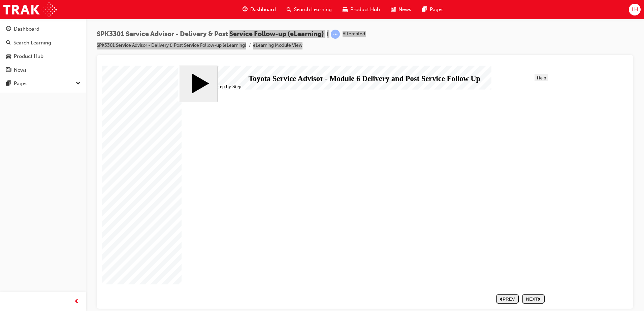
click at [542, 295] on button "NEXT" at bounding box center [533, 298] width 23 height 9
drag, startPoint x: 555, startPoint y: 102, endPoint x: 552, endPoint y: 98, distance: 4.9
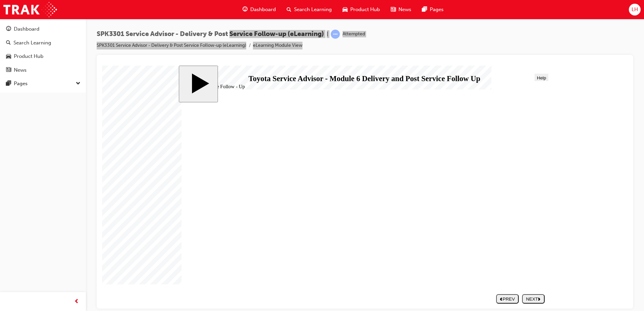
click at [552, 98] on body "slide: Post Service Follow - Up Post Service Follow - Up Round Same Side Corner…" at bounding box center [365, 186] width 526 height 243
click at [537, 298] on div "NEXT" at bounding box center [533, 298] width 17 height 5
click at [526, 297] on div "NEXT" at bounding box center [533, 298] width 17 height 5
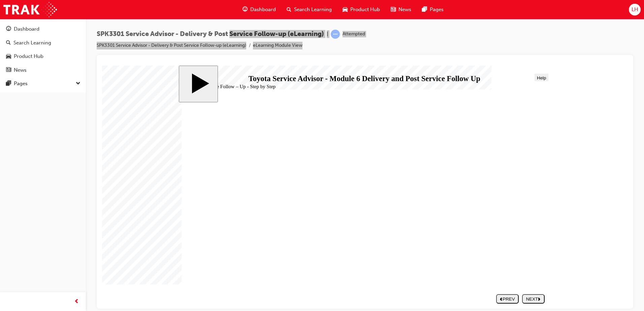
click at [540, 296] on button "NEXT" at bounding box center [533, 298] width 23 height 9
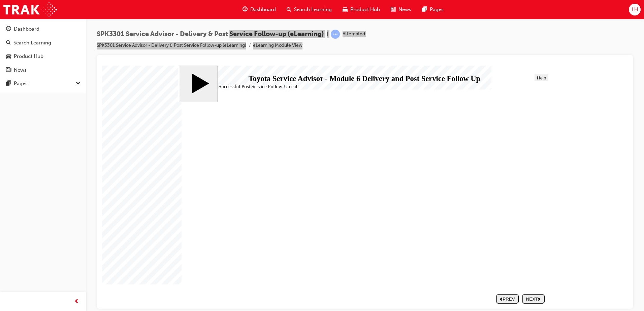
drag, startPoint x: 309, startPoint y: 177, endPoint x: 312, endPoint y: 181, distance: 4.4
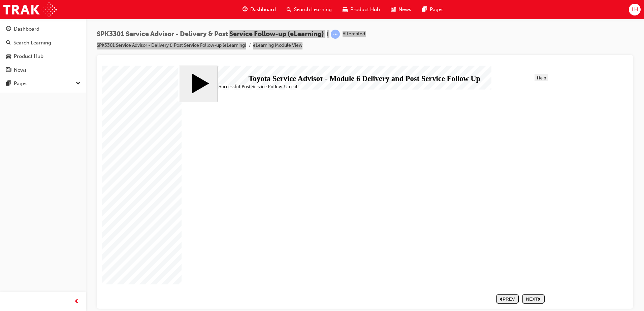
click at [529, 303] on button "NEXT" at bounding box center [533, 298] width 23 height 9
click at [529, 303] on button "SUBMIT" at bounding box center [533, 298] width 23 height 9
drag, startPoint x: 251, startPoint y: 236, endPoint x: 433, endPoint y: 159, distance: 197.4
drag, startPoint x: 285, startPoint y: 177, endPoint x: 470, endPoint y: 178, distance: 184.2
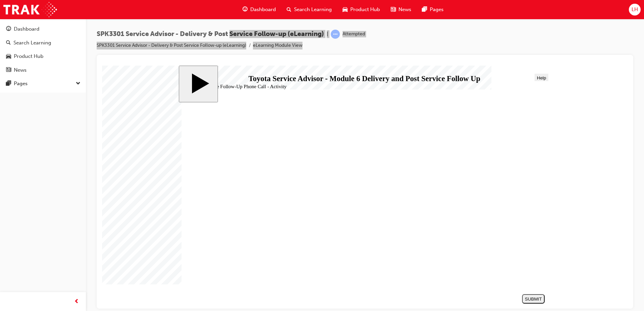
drag, startPoint x: 301, startPoint y: 219, endPoint x: 494, endPoint y: 194, distance: 195.0
drag, startPoint x: 237, startPoint y: 193, endPoint x: 426, endPoint y: 215, distance: 189.6
drag, startPoint x: 301, startPoint y: 255, endPoint x: 482, endPoint y: 232, distance: 181.9
drag, startPoint x: 274, startPoint y: 210, endPoint x: 462, endPoint y: 253, distance: 192.9
click at [542, 298] on div "SUBMIT" at bounding box center [533, 298] width 17 height 5
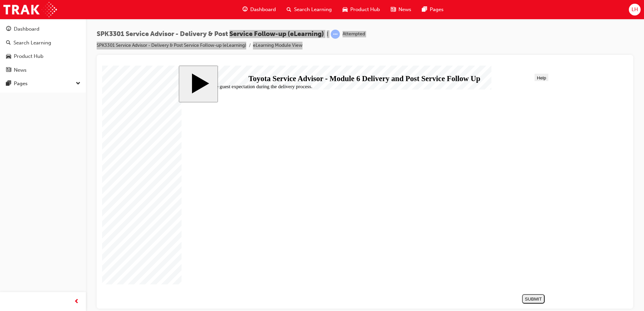
radio input "true"
click at [531, 299] on div "SUBMIT" at bounding box center [533, 298] width 17 height 5
drag, startPoint x: 256, startPoint y: 171, endPoint x: 243, endPoint y: 171, distance: 12.8
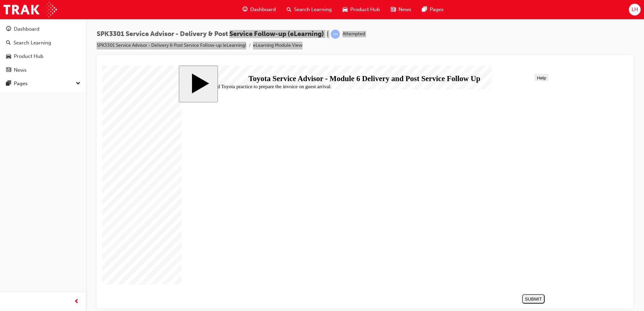
radio input "true"
click at [533, 301] on div "SUBMIT" at bounding box center [533, 298] width 17 height 5
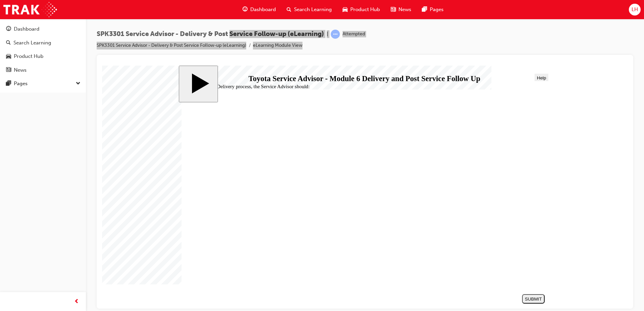
radio input "true"
click at [525, 300] on div "SUBMIT" at bounding box center [533, 298] width 17 height 5
radio input "true"
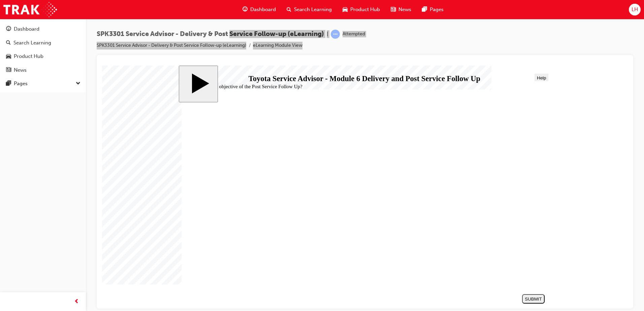
click at [541, 299] on div "SUBMIT" at bounding box center [533, 298] width 17 height 5
radio input "true"
click at [526, 301] on div "SUBMIT" at bounding box center [533, 298] width 17 height 5
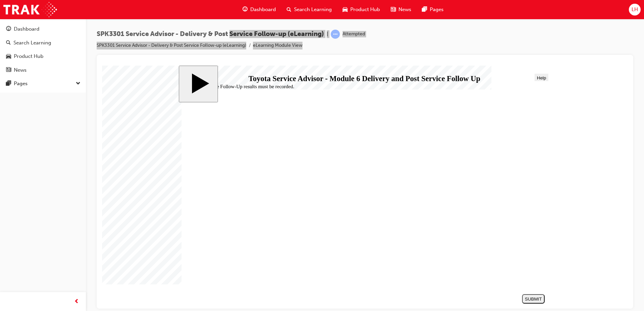
drag, startPoint x: 284, startPoint y: 217, endPoint x: 287, endPoint y: 227, distance: 10.5
checkbox input "true"
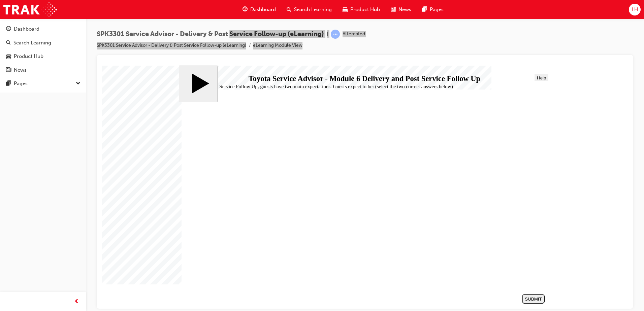
checkbox input "true"
click at [537, 298] on div "SUBMIT" at bounding box center [533, 298] width 17 height 5
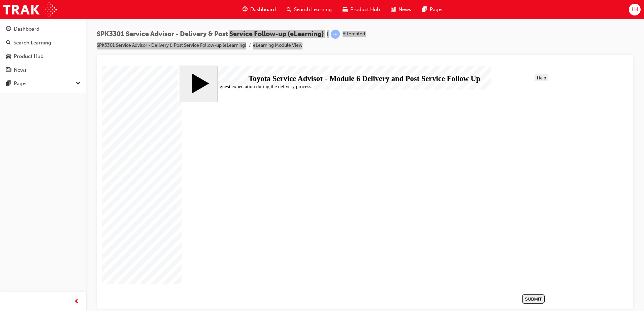
radio input "true"
click at [538, 299] on div "SUBMIT" at bounding box center [533, 298] width 17 height 5
drag, startPoint x: 309, startPoint y: 261, endPoint x: 457, endPoint y: 89, distance: 227.6
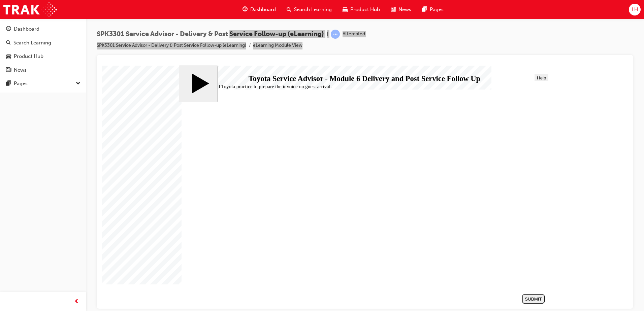
radio input "true"
click at [540, 299] on div "SUBMIT" at bounding box center [533, 298] width 17 height 5
drag, startPoint x: 294, startPoint y: 201, endPoint x: 293, endPoint y: 196, distance: 4.8
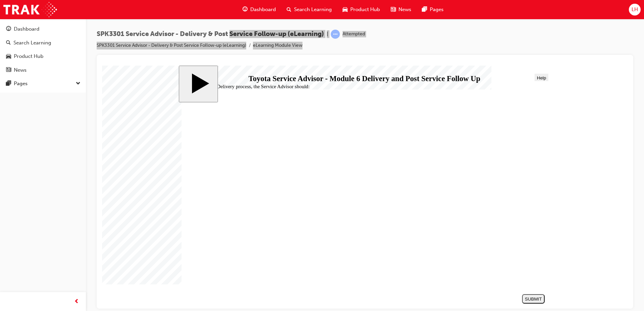
radio input "true"
click at [525, 297] on div "SUBMIT" at bounding box center [533, 298] width 17 height 5
radio input "true"
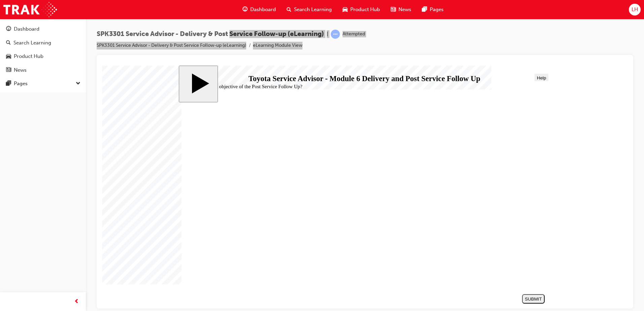
radio input "true"
click at [538, 301] on div "SUBMIT" at bounding box center [533, 298] width 17 height 5
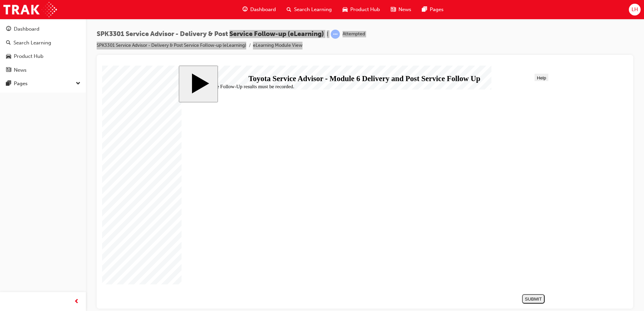
radio input "true"
drag, startPoint x: 530, startPoint y: 295, endPoint x: 534, endPoint y: 298, distance: 4.5
click at [534, 298] on button "SUBMIT" at bounding box center [533, 298] width 23 height 9
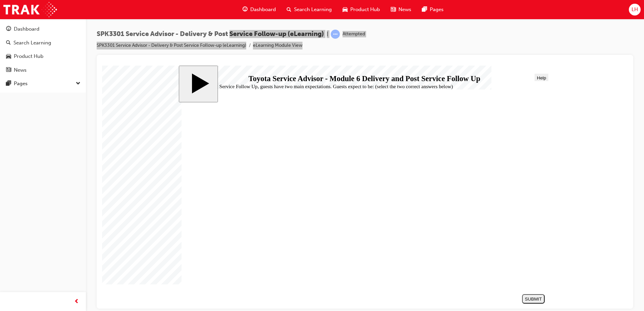
checkbox input "true"
click at [536, 293] on nav "SUBMIT NEXT PREV" at bounding box center [532, 298] width 26 height 14
click at [536, 295] on button "SUBMIT" at bounding box center [533, 298] width 23 height 9
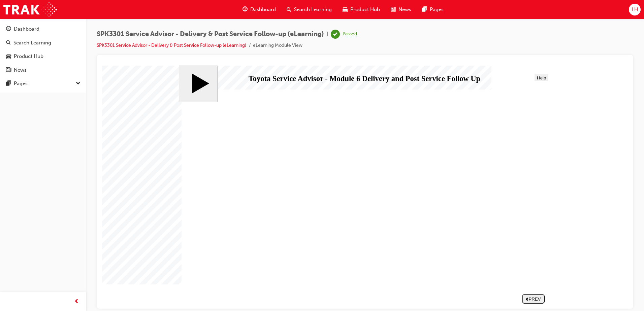
drag, startPoint x: 580, startPoint y: 117, endPoint x: 406, endPoint y: 81, distance: 177.7
click at [406, 81] on div "slide: End Delivery and Post Service Follow - Up 01 START HERE Line 2 Line 2 Re…" at bounding box center [365, 186] width 373 height 243
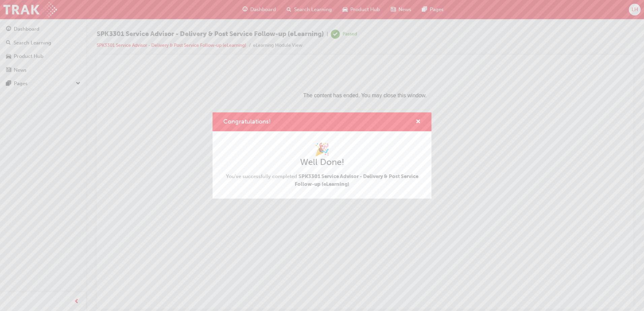
click at [422, 120] on div "Congratulations!" at bounding box center [322, 121] width 219 height 19
click at [31, 32] on div "Congratulations! 🎉 Well Done! You've successfully completed SPK3301 Service Adv…" at bounding box center [322, 155] width 644 height 311
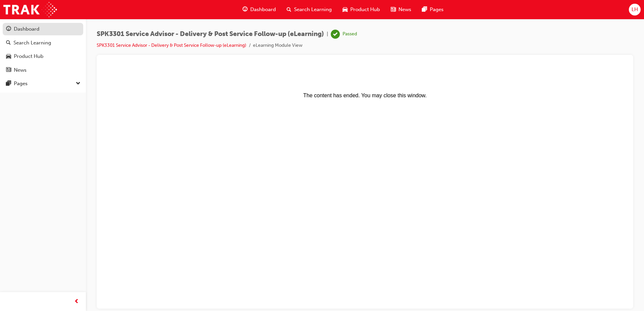
click at [31, 27] on div "Dashboard" at bounding box center [27, 29] width 26 height 8
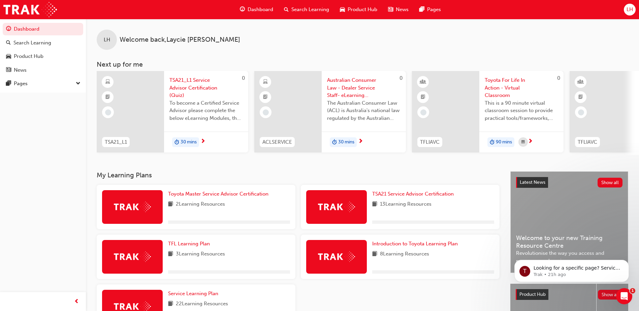
click at [176, 96] on span "TSA21_L1 Service Advisor Certification (Quiz)" at bounding box center [205, 87] width 73 height 23
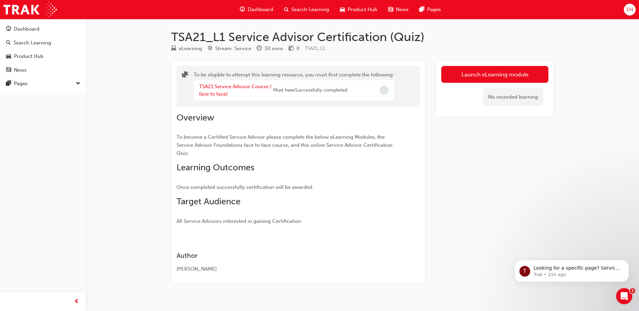
click at [226, 90] on div "TSA21 Service Advisor Course ( face to face)" at bounding box center [236, 90] width 74 height 15
click at [224, 87] on link "TSA21 Service Advisor Course ( face to face)" at bounding box center [235, 91] width 72 height 14
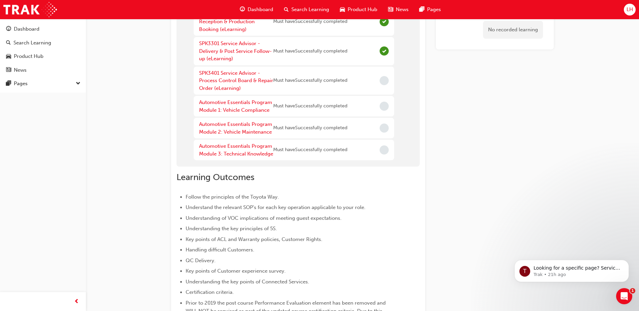
scroll to position [135, 0]
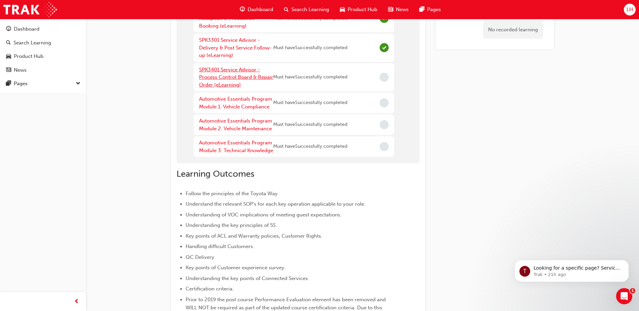
click at [255, 79] on link "SPK3401 Service Advisor - Process Control Board & Repair Order (eLearning)" at bounding box center [236, 77] width 74 height 21
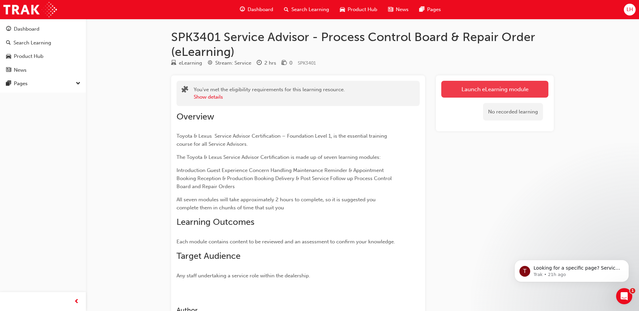
click at [495, 89] on link "Launch eLearning module" at bounding box center [494, 89] width 107 height 17
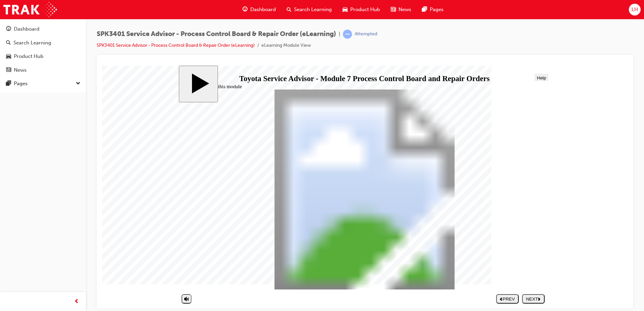
click at [529, 299] on div "NEXT" at bounding box center [533, 298] width 17 height 5
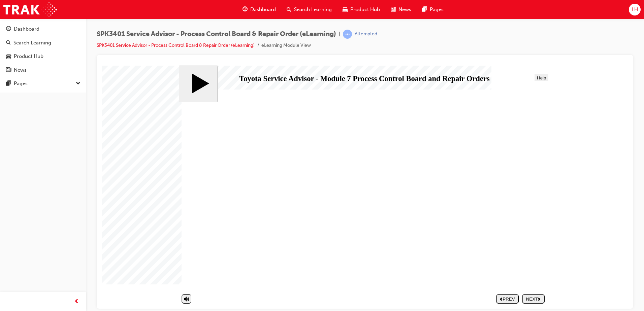
click at [538, 298] on div "NEXT" at bounding box center [533, 298] width 17 height 5
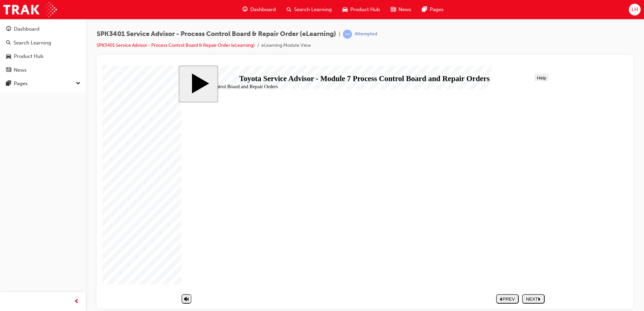
click at [536, 302] on button "NEXT" at bounding box center [533, 298] width 23 height 9
drag, startPoint x: 422, startPoint y: 166, endPoint x: 422, endPoint y: 170, distance: 4.0
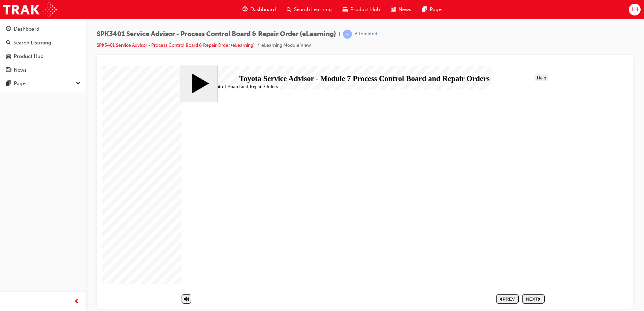
click at [540, 296] on div "NEXT" at bounding box center [533, 298] width 17 height 5
click at [532, 301] on div "NEXT" at bounding box center [533, 298] width 17 height 5
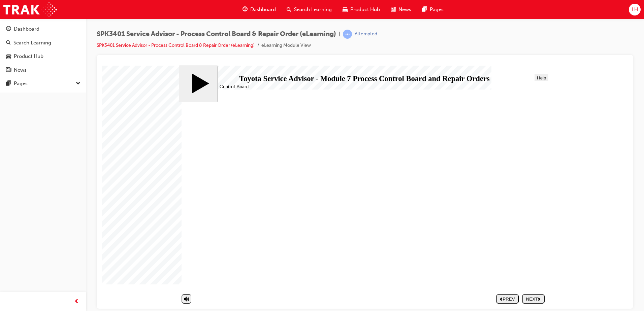
click at [529, 296] on div "NEXT" at bounding box center [533, 298] width 17 height 5
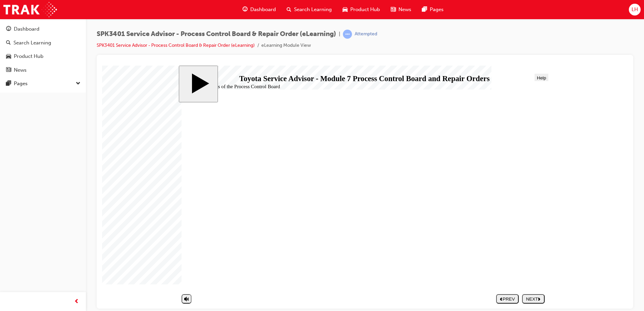
drag, startPoint x: 466, startPoint y: 181, endPoint x: 463, endPoint y: 148, distance: 32.8
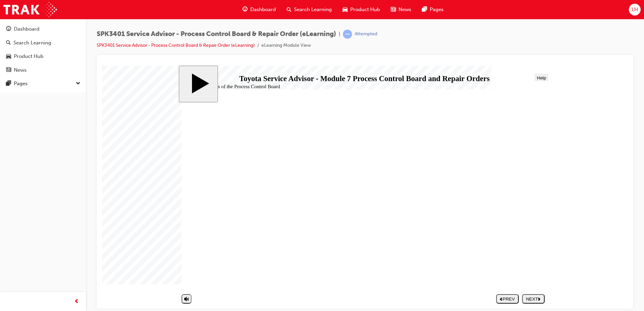
drag, startPoint x: 528, startPoint y: 110, endPoint x: 289, endPoint y: 302, distance: 306.5
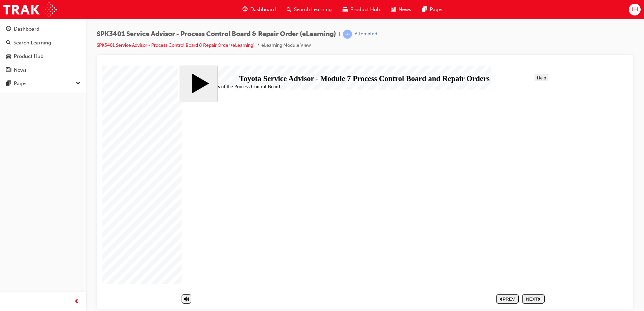
click at [525, 300] on div "NEXT" at bounding box center [533, 298] width 17 height 5
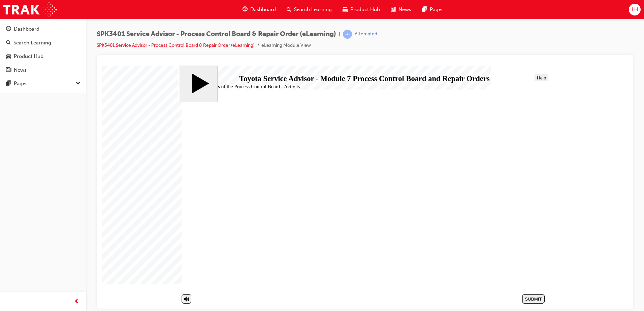
drag, startPoint x: 248, startPoint y: 204, endPoint x: 447, endPoint y: 160, distance: 204.4
drag, startPoint x: 262, startPoint y: 234, endPoint x: 446, endPoint y: 175, distance: 193.2
drag, startPoint x: 257, startPoint y: 194, endPoint x: 455, endPoint y: 200, distance: 198.1
drag, startPoint x: 243, startPoint y: 219, endPoint x: 428, endPoint y: 209, distance: 185.9
drag, startPoint x: 231, startPoint y: 264, endPoint x: 418, endPoint y: 232, distance: 189.6
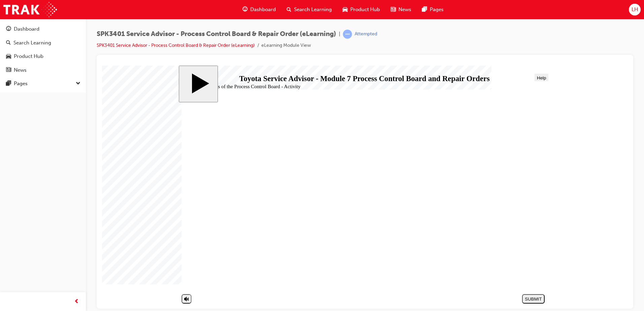
drag, startPoint x: 244, startPoint y: 179, endPoint x: 358, endPoint y: 261, distance: 140.9
drag, startPoint x: 276, startPoint y: 249, endPoint x: 454, endPoint y: 268, distance: 179.6
click at [532, 294] on nav "SUBMIT NEXT PREV" at bounding box center [532, 298] width 26 height 14
drag, startPoint x: 532, startPoint y: 298, endPoint x: 531, endPoint y: 292, distance: 5.9
click at [533, 298] on div "SUBMIT" at bounding box center [533, 298] width 17 height 5
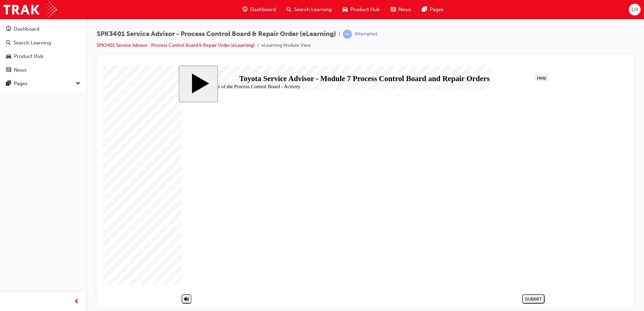
click at [538, 296] on button "NEXT" at bounding box center [533, 298] width 23 height 9
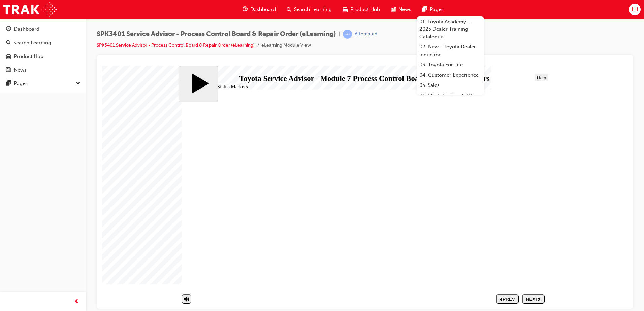
click at [531, 296] on div "NEXT" at bounding box center [533, 298] width 17 height 5
drag, startPoint x: 516, startPoint y: 302, endPoint x: 746, endPoint y: 132, distance: 286.3
click at [515, 302] on button "PREV" at bounding box center [507, 298] width 23 height 9
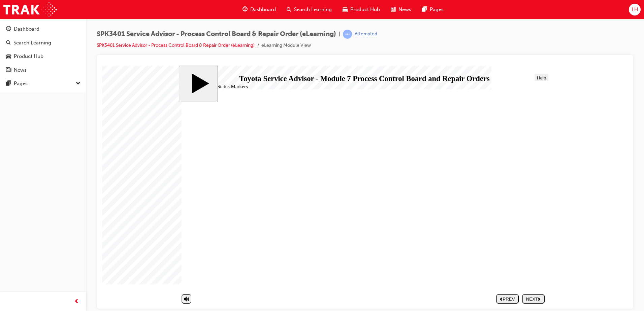
click at [508, 300] on div "PREV" at bounding box center [507, 298] width 17 height 5
click at [543, 305] on nav "SUBMIT NEXT PREV" at bounding box center [518, 298] width 51 height 14
click at [541, 301] on div "NEXT" at bounding box center [533, 298] width 17 height 5
click at [512, 301] on div "PREV" at bounding box center [507, 298] width 17 height 5
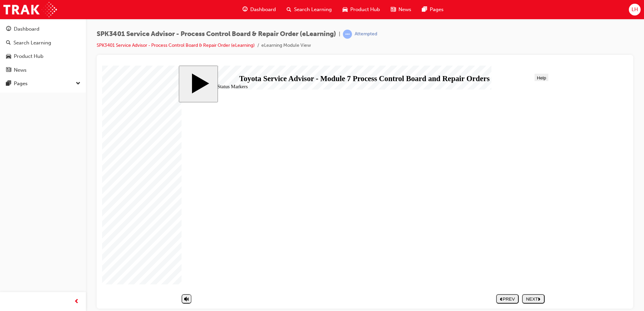
click at [536, 294] on nav "SUBMIT NEXT PREV" at bounding box center [518, 298] width 51 height 14
click at [536, 296] on div "NEXT" at bounding box center [533, 298] width 17 height 5
click at [534, 299] on div "NEXT" at bounding box center [533, 298] width 17 height 5
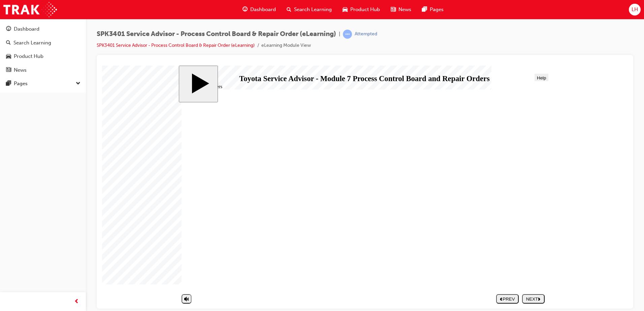
click at [527, 299] on div "NEXT" at bounding box center [533, 298] width 17 height 5
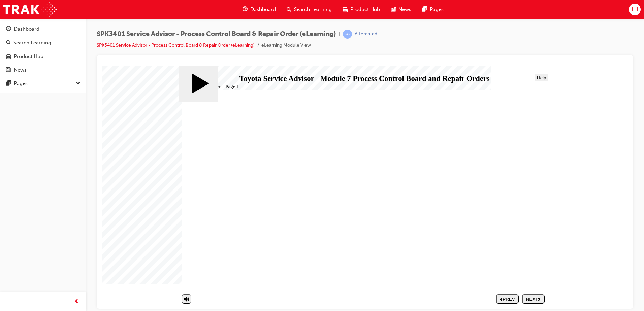
click at [538, 300] on div "NEXT" at bounding box center [533, 298] width 17 height 5
drag, startPoint x: 554, startPoint y: 115, endPoint x: 475, endPoint y: 121, distance: 79.4
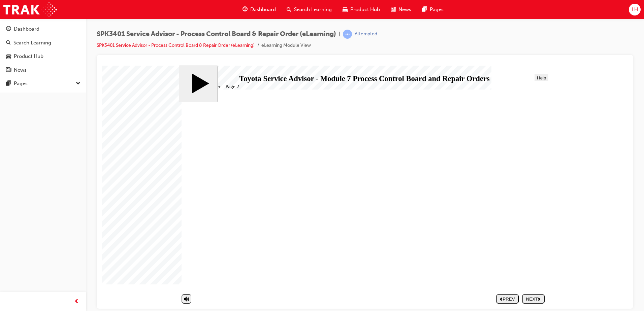
click at [541, 299] on icon "next" at bounding box center [539, 298] width 3 height 3
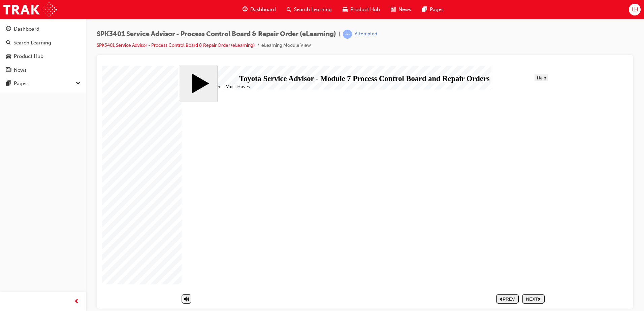
click at [540, 298] on polygon "next" at bounding box center [539, 298] width 2 height 3
radio input "true"
click at [525, 295] on button "SUBMIT" at bounding box center [533, 298] width 23 height 9
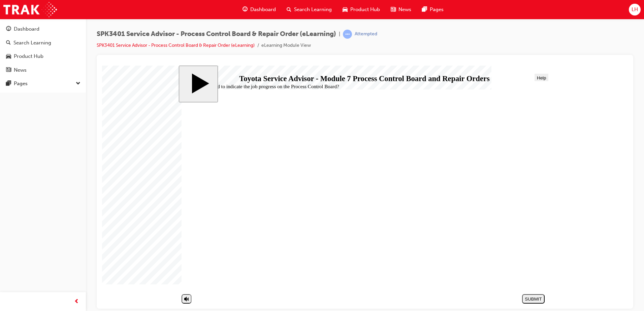
radio input "true"
click at [525, 299] on div "SUBMIT" at bounding box center [533, 298] width 17 height 5
drag, startPoint x: 318, startPoint y: 260, endPoint x: 313, endPoint y: 260, distance: 5.1
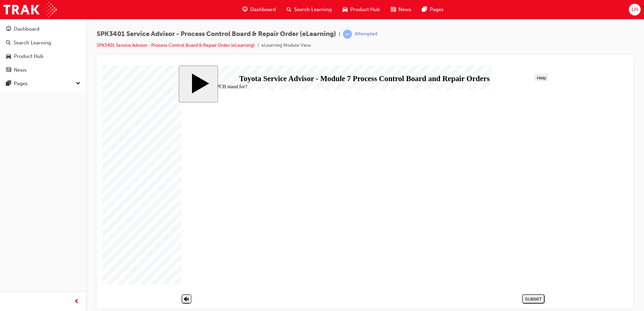
radio input "true"
drag, startPoint x: 548, startPoint y: 292, endPoint x: 547, endPoint y: 295, distance: 3.6
click at [547, 294] on div "slide: The ‘Next Service’ pocket on the PCB is used to store the Repair Orders …" at bounding box center [365, 186] width 373 height 243
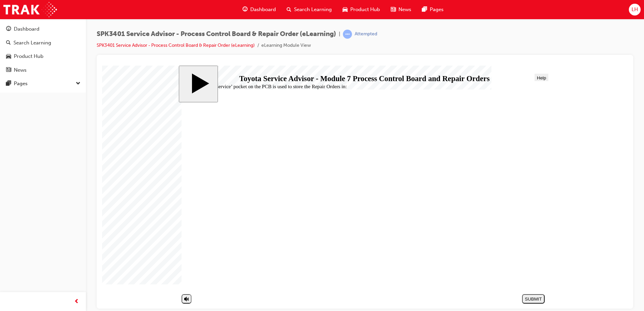
click at [546, 296] on section "SUBMIT NEXT PREV" at bounding box center [363, 298] width 369 height 14
click at [542, 299] on div "SUBMIT" at bounding box center [533, 298] width 17 height 5
radio input "true"
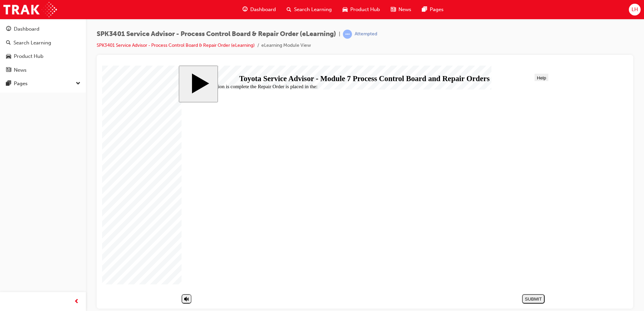
click at [526, 298] on div "SUBMIT" at bounding box center [533, 298] width 17 height 5
radio input "true"
click at [542, 297] on div "SUBMIT" at bounding box center [533, 298] width 17 height 5
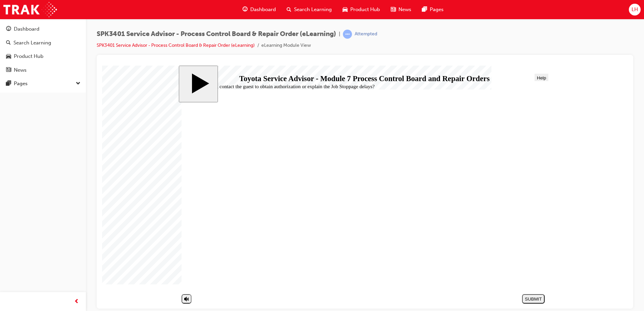
drag, startPoint x: 307, startPoint y: 277, endPoint x: 305, endPoint y: 272, distance: 4.5
radio input "true"
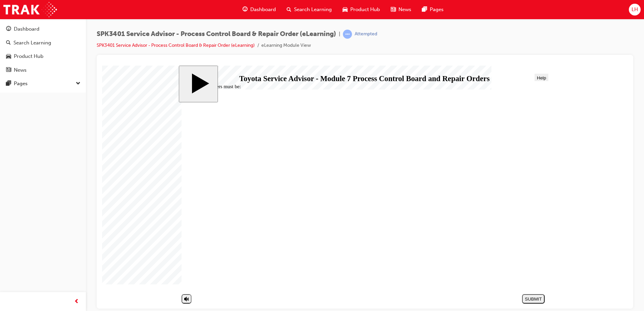
click at [534, 299] on div "SUBMIT" at bounding box center [533, 298] width 17 height 5
radio input "true"
click at [540, 294] on nav "SUBMIT NEXT PREV" at bounding box center [532, 298] width 26 height 14
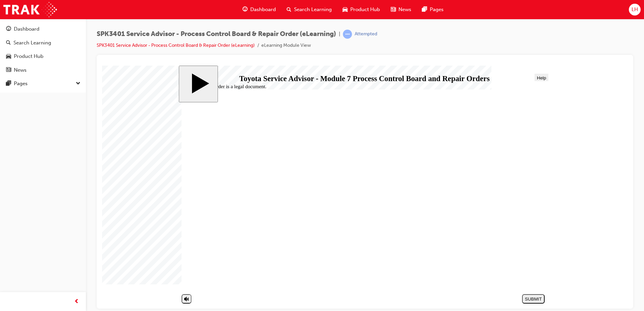
click at [540, 297] on div "SUBMIT" at bounding box center [533, 298] width 17 height 5
radio input "true"
click at [530, 298] on div "SUBMIT" at bounding box center [533, 298] width 17 height 5
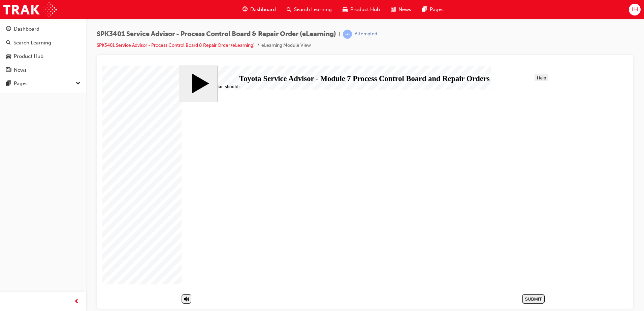
radio input "true"
click at [532, 298] on div "SUBMIT" at bounding box center [533, 298] width 17 height 5
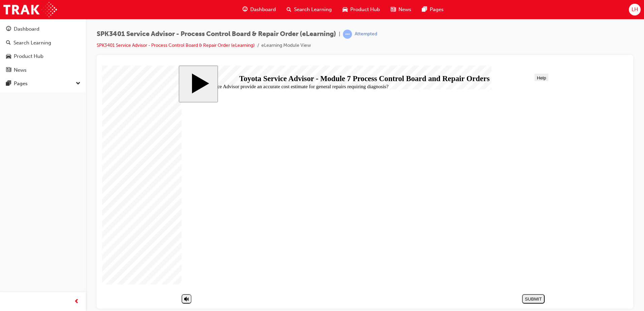
radio input "true"
click at [533, 299] on div "SUBMIT" at bounding box center [533, 298] width 17 height 5
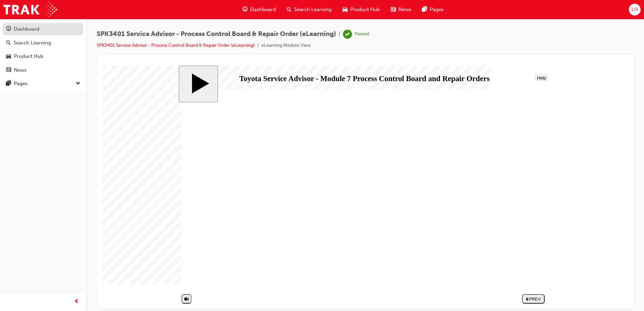
click at [38, 28] on div "Dashboard" at bounding box center [27, 29] width 26 height 8
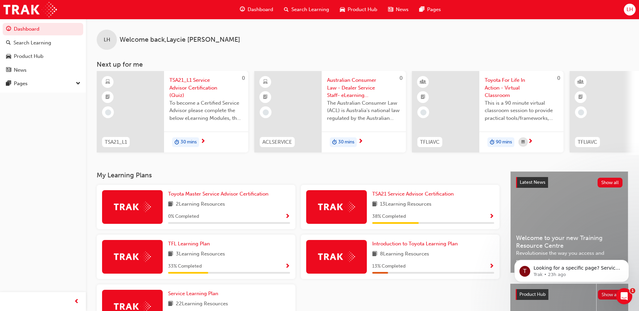
click at [188, 84] on span "TSA21_L1 Service Advisor Certification (Quiz)" at bounding box center [205, 87] width 73 height 23
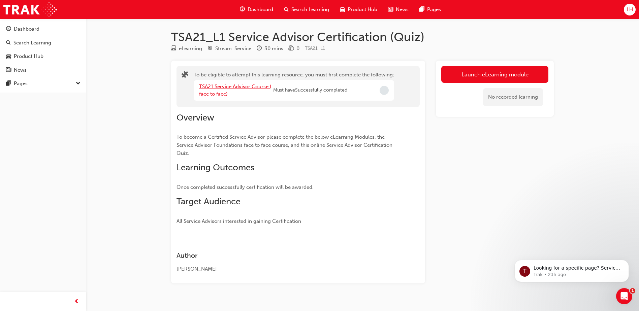
click at [250, 86] on link "TSA21 Service Advisor Course ( face to face)" at bounding box center [235, 91] width 72 height 14
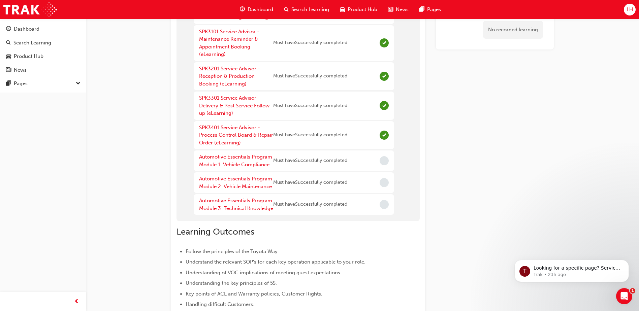
scroll to position [67, 0]
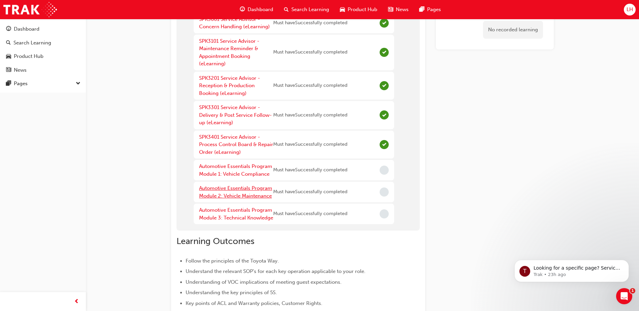
click at [259, 190] on link "Automotive Essentials Program Module 2: Vehicle Maintenance" at bounding box center [235, 192] width 73 height 14
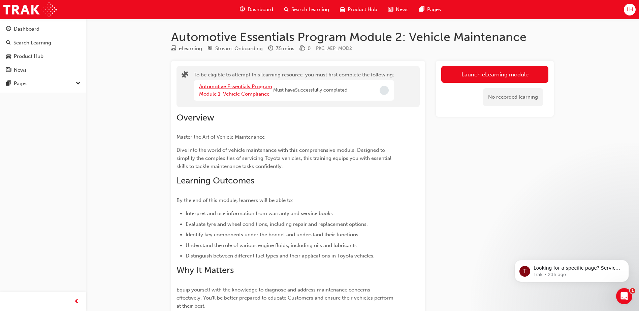
click at [259, 85] on link "Automotive Essentials Program Module 1: Vehicle Compliance" at bounding box center [235, 91] width 73 height 14
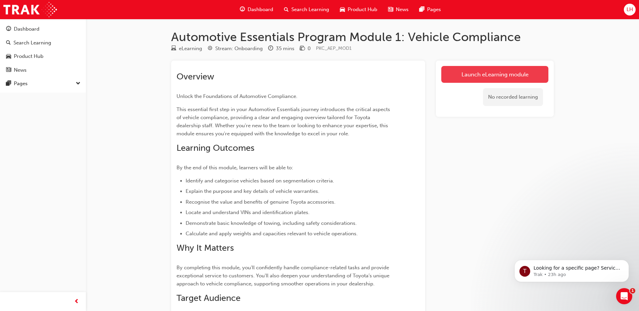
click at [486, 78] on link "Launch eLearning module" at bounding box center [494, 74] width 107 height 17
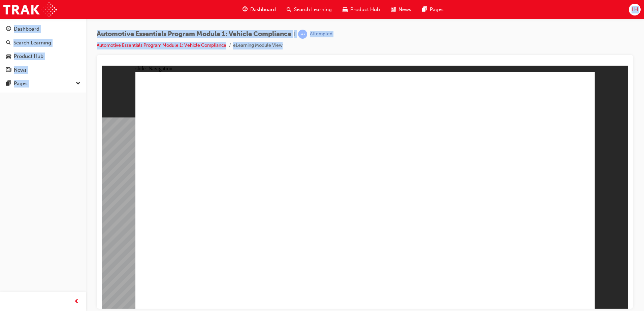
drag, startPoint x: 583, startPoint y: 114, endPoint x: 454, endPoint y: 82, distance: 133.6
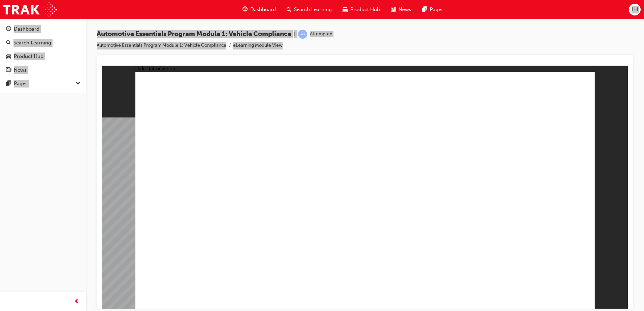
drag, startPoint x: 568, startPoint y: 91, endPoint x: 558, endPoint y: 291, distance: 199.6
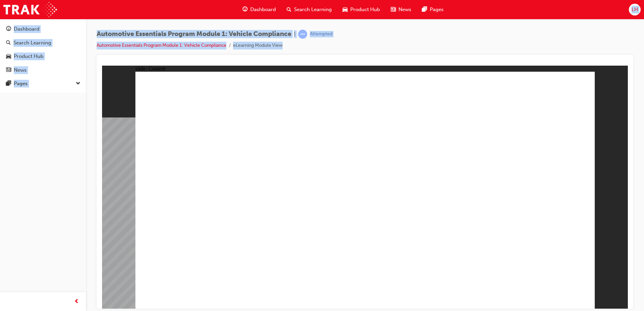
drag, startPoint x: 343, startPoint y: 205, endPoint x: 186, endPoint y: 165, distance: 161.7
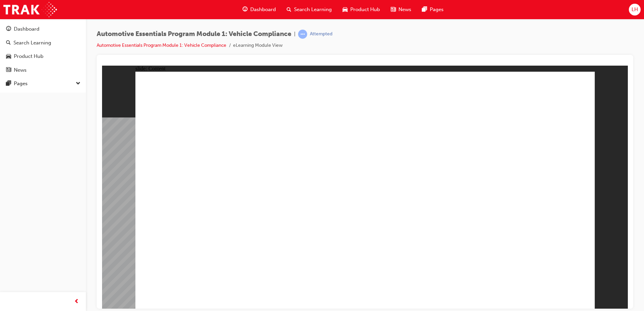
drag, startPoint x: 409, startPoint y: 126, endPoint x: 304, endPoint y: 71, distance: 118.7
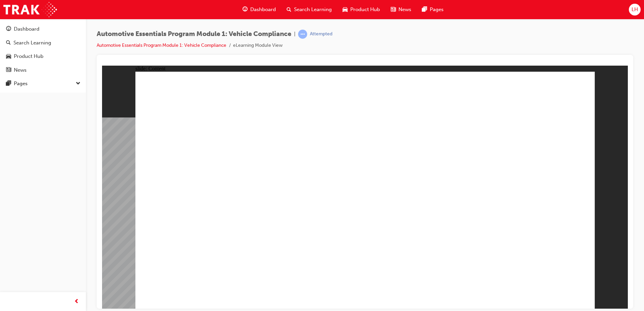
drag, startPoint x: 582, startPoint y: 99, endPoint x: 576, endPoint y: 91, distance: 9.8
click at [377, 309] on html "slide: Content Rectangle 1 close_white.png Rectangle 2 RESOURCES No resources a…" at bounding box center [365, 186] width 526 height 243
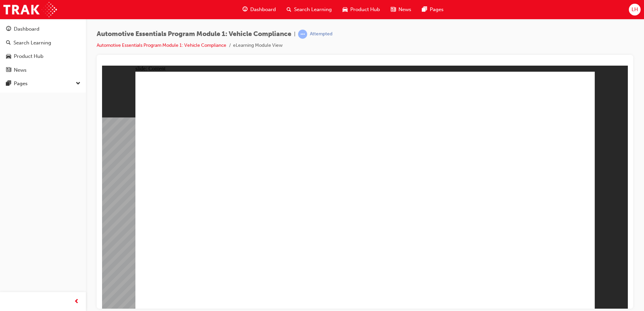
drag, startPoint x: 376, startPoint y: 286, endPoint x: 361, endPoint y: 291, distance: 16.0
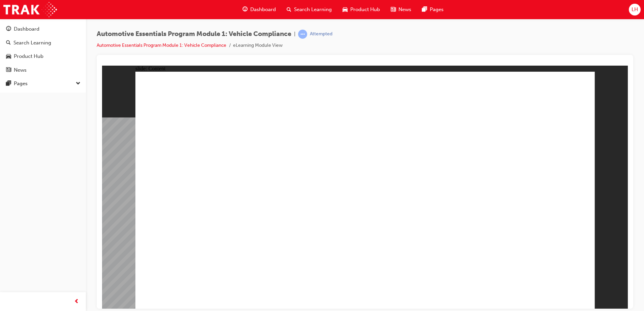
drag, startPoint x: 408, startPoint y: 225, endPoint x: 404, endPoint y: 227, distance: 4.6
drag, startPoint x: 291, startPoint y: 173, endPoint x: 570, endPoint y: 217, distance: 282.6
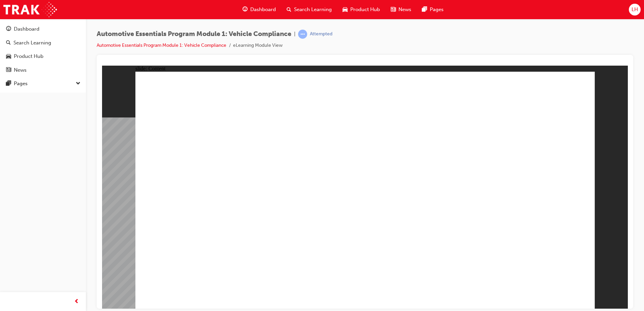
drag, startPoint x: 384, startPoint y: 286, endPoint x: 379, endPoint y: 286, distance: 5.8
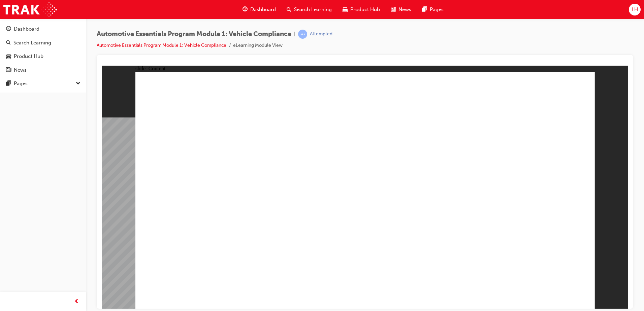
drag, startPoint x: 207, startPoint y: 166, endPoint x: 398, endPoint y: 203, distance: 194.5
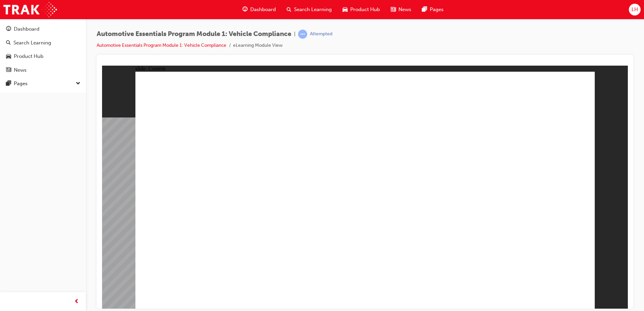
drag, startPoint x: 352, startPoint y: 220, endPoint x: 345, endPoint y: 218, distance: 7.4
drag, startPoint x: 345, startPoint y: 218, endPoint x: 199, endPoint y: 231, distance: 146.4
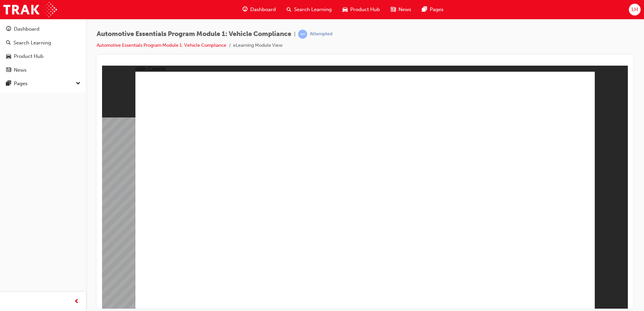
drag, startPoint x: 308, startPoint y: 243, endPoint x: 302, endPoint y: 246, distance: 7.1
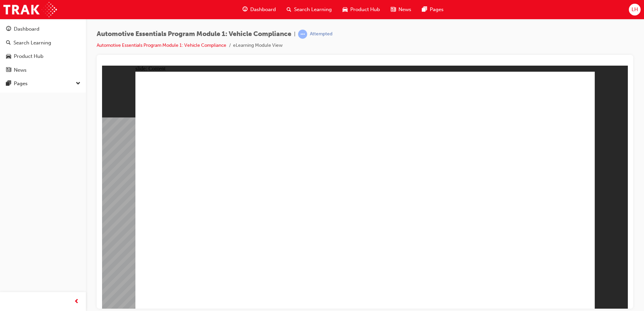
drag, startPoint x: 481, startPoint y: 155, endPoint x: 483, endPoint y: 133, distance: 22.3
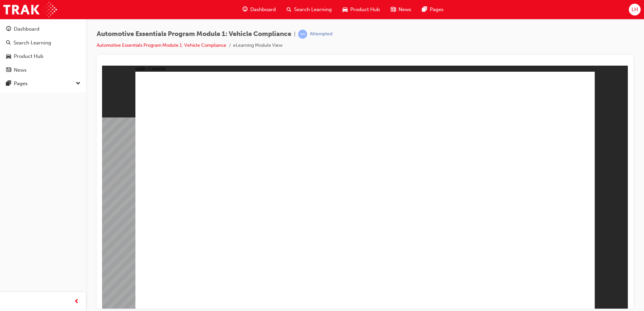
drag, startPoint x: 355, startPoint y: 147, endPoint x: 340, endPoint y: 148, distance: 14.5
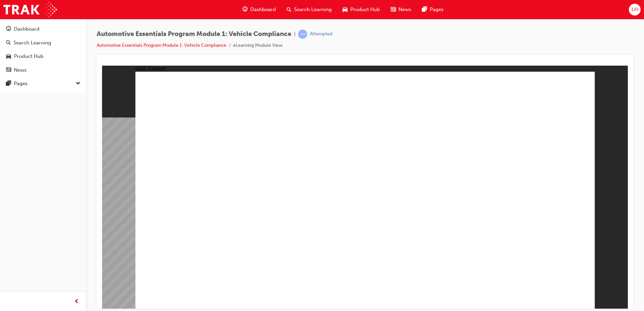
drag, startPoint x: 336, startPoint y: 215, endPoint x: 340, endPoint y: 215, distance: 3.8
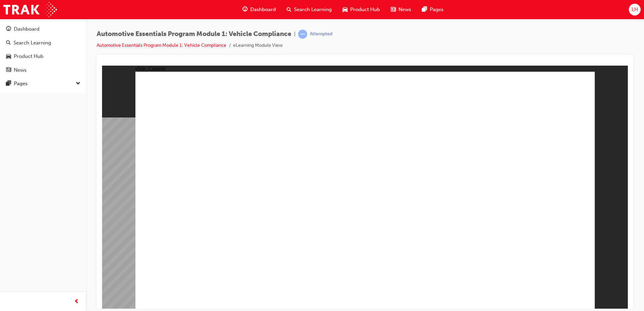
drag, startPoint x: 351, startPoint y: 219, endPoint x: 325, endPoint y: 218, distance: 26.0
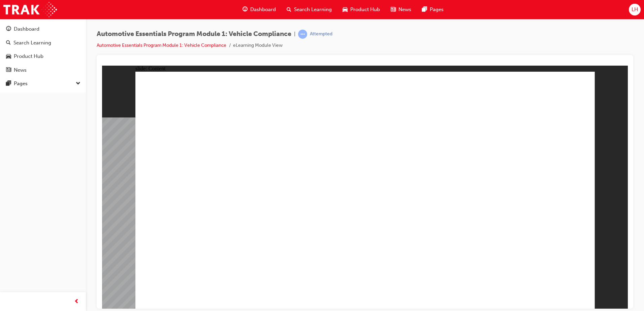
drag, startPoint x: 305, startPoint y: 209, endPoint x: 301, endPoint y: 202, distance: 8.0
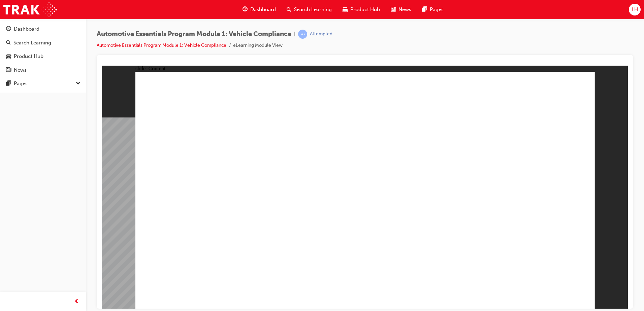
drag, startPoint x: 298, startPoint y: 188, endPoint x: 220, endPoint y: 204, distance: 79.4
drag, startPoint x: 220, startPoint y: 204, endPoint x: 167, endPoint y: 227, distance: 57.9
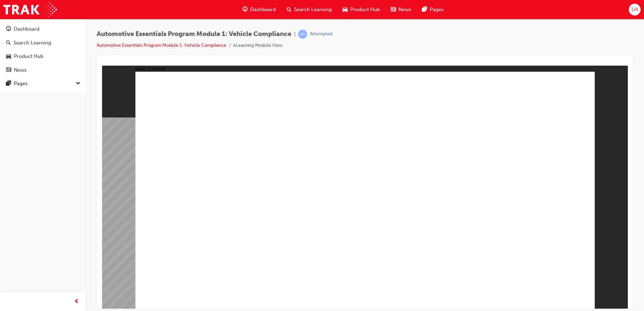
drag, startPoint x: 171, startPoint y: 227, endPoint x: 182, endPoint y: 223, distance: 11.5
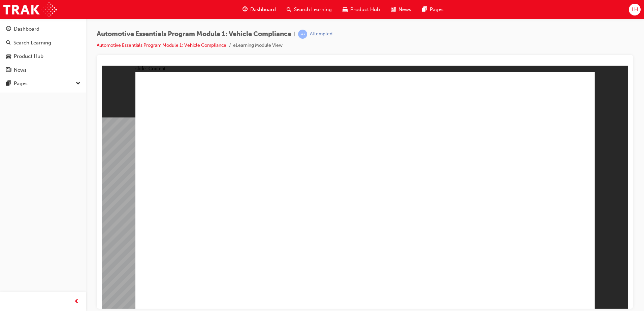
drag, startPoint x: 321, startPoint y: 215, endPoint x: 285, endPoint y: 201, distance: 38.7
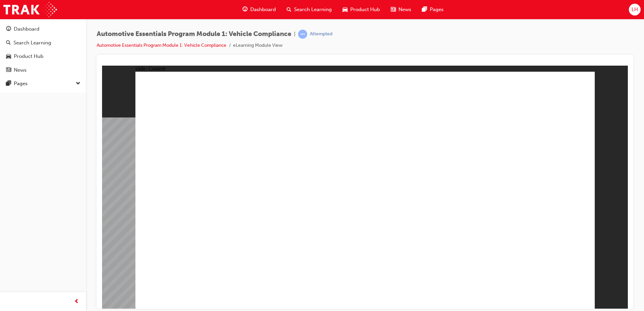
drag, startPoint x: 283, startPoint y: 198, endPoint x: 283, endPoint y: 222, distance: 23.6
drag, startPoint x: 299, startPoint y: 232, endPoint x: 304, endPoint y: 239, distance: 7.8
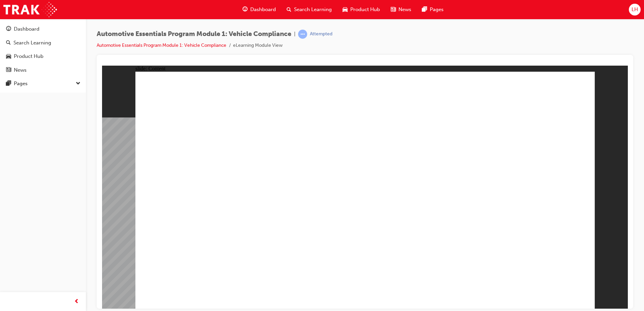
drag, startPoint x: 322, startPoint y: 242, endPoint x: 354, endPoint y: 244, distance: 31.7
drag, startPoint x: 354, startPoint y: 244, endPoint x: 375, endPoint y: 243, distance: 20.3
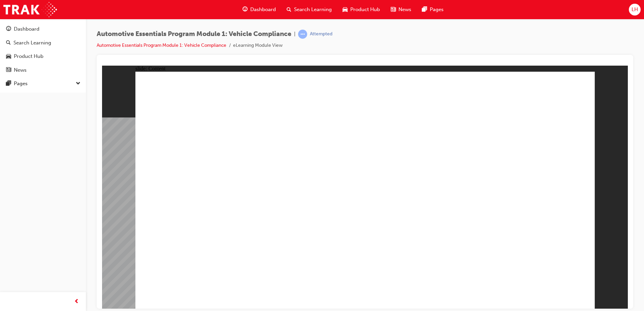
drag, startPoint x: 412, startPoint y: 234, endPoint x: 419, endPoint y: 230, distance: 8.0
drag, startPoint x: 419, startPoint y: 230, endPoint x: 412, endPoint y: 224, distance: 9.1
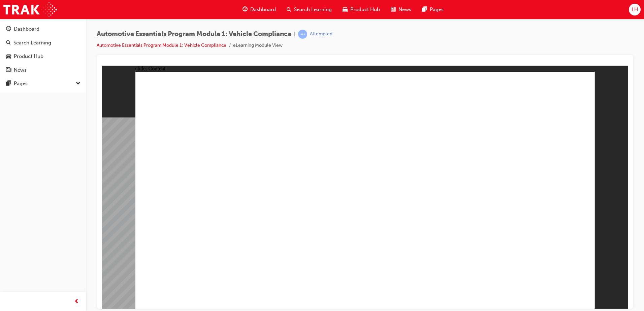
drag, startPoint x: 412, startPoint y: 224, endPoint x: 400, endPoint y: 220, distance: 12.4
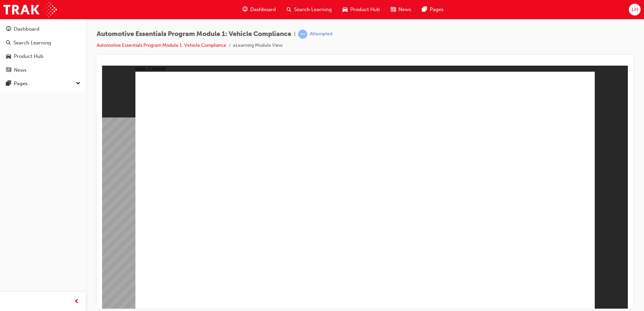
drag, startPoint x: 301, startPoint y: 193, endPoint x: 334, endPoint y: 207, distance: 35.7
drag, startPoint x: 335, startPoint y: 207, endPoint x: 348, endPoint y: 207, distance: 13.5
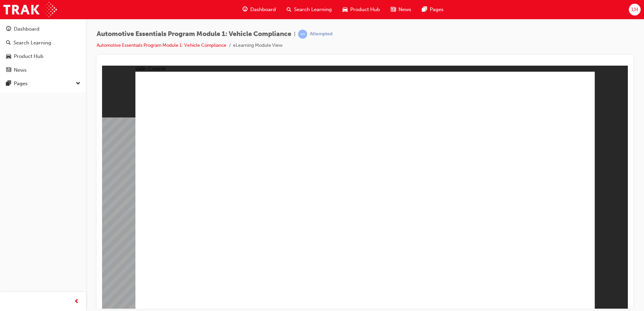
drag, startPoint x: 315, startPoint y: 250, endPoint x: 331, endPoint y: 256, distance: 16.4
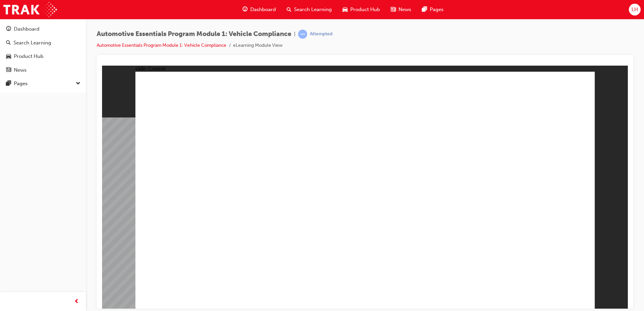
drag, startPoint x: 385, startPoint y: 260, endPoint x: 387, endPoint y: 250, distance: 10.3
drag, startPoint x: 388, startPoint y: 248, endPoint x: 393, endPoint y: 233, distance: 15.3
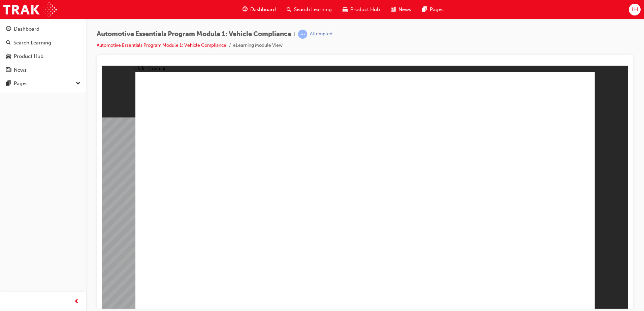
drag, startPoint x: 393, startPoint y: 233, endPoint x: 391, endPoint y: 212, distance: 21.7
drag, startPoint x: 391, startPoint y: 212, endPoint x: 375, endPoint y: 197, distance: 22.2
drag, startPoint x: 372, startPoint y: 195, endPoint x: 364, endPoint y: 192, distance: 8.1
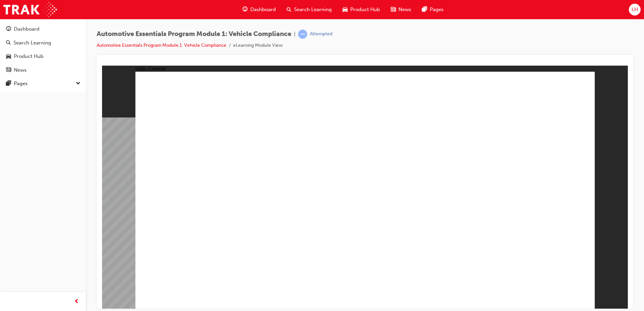
drag, startPoint x: 364, startPoint y: 192, endPoint x: 331, endPoint y: 186, distance: 33.9
drag, startPoint x: 331, startPoint y: 186, endPoint x: 328, endPoint y: 187, distance: 3.4
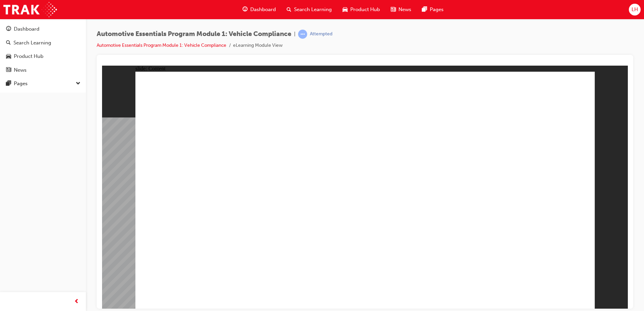
drag, startPoint x: 324, startPoint y: 191, endPoint x: 318, endPoint y: 199, distance: 9.7
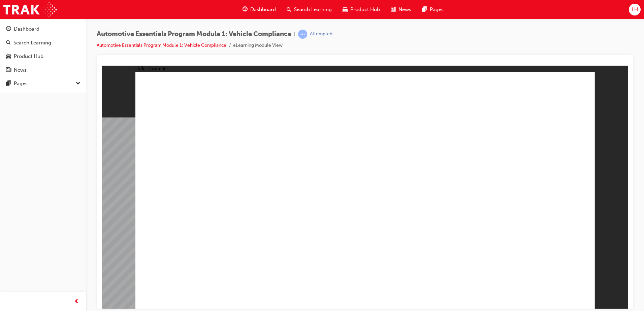
drag, startPoint x: 320, startPoint y: 200, endPoint x: 324, endPoint y: 200, distance: 3.7
drag, startPoint x: 328, startPoint y: 203, endPoint x: 336, endPoint y: 203, distance: 8.8
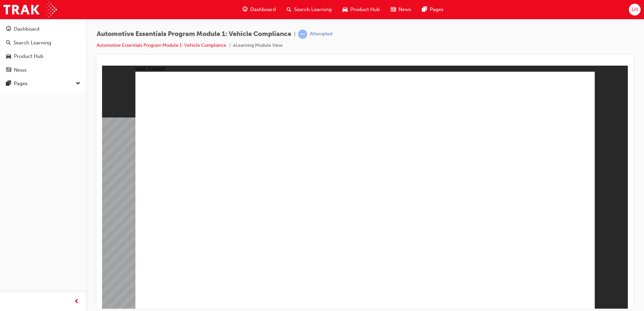
drag, startPoint x: 336, startPoint y: 210, endPoint x: 340, endPoint y: 213, distance: 5.3
drag, startPoint x: 352, startPoint y: 216, endPoint x: 356, endPoint y: 218, distance: 4.1
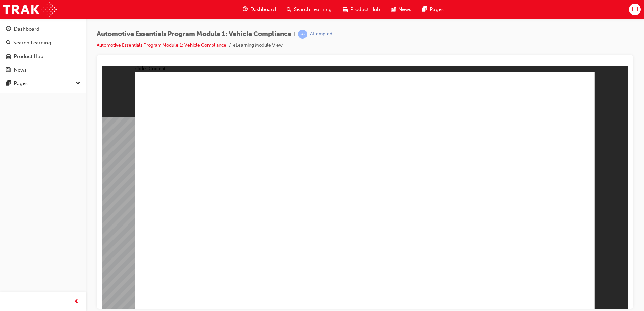
click at [627, 263] on div "slide: Content Rectangle 1 LEXUS PASSENGER VEHICLES close_white.png Rectangle 2…" at bounding box center [365, 186] width 526 height 243
click at [599, 215] on div "slide: Content Rectangle 1 LEXUS PASSENGER VEHICLES close_white.png Rectangle 2…" at bounding box center [365, 186] width 526 height 243
drag, startPoint x: 489, startPoint y: 226, endPoint x: 195, endPoint y: 199, distance: 294.9
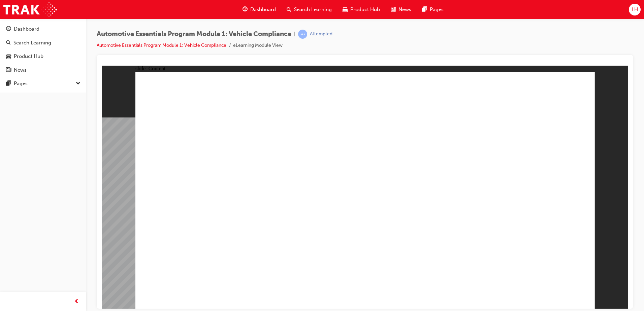
drag, startPoint x: 322, startPoint y: 212, endPoint x: 308, endPoint y: 200, distance: 18.9
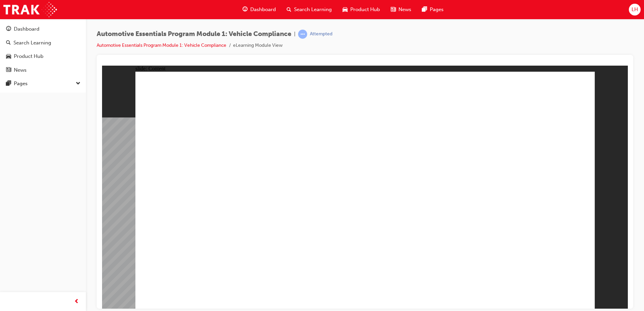
drag, startPoint x: 293, startPoint y: 194, endPoint x: 292, endPoint y: 210, distance: 15.5
drag, startPoint x: 292, startPoint y: 210, endPoint x: 291, endPoint y: 220, distance: 10.1
drag, startPoint x: 291, startPoint y: 220, endPoint x: 295, endPoint y: 231, distance: 11.3
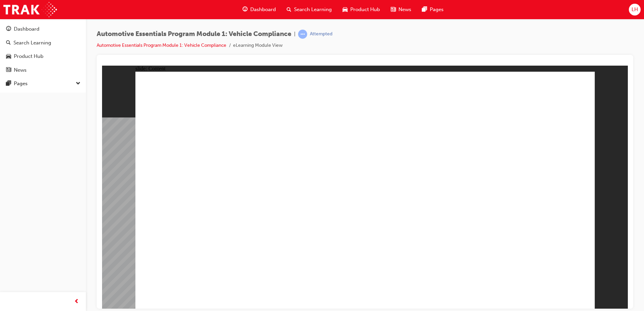
drag, startPoint x: 358, startPoint y: 182, endPoint x: 350, endPoint y: 178, distance: 9.2
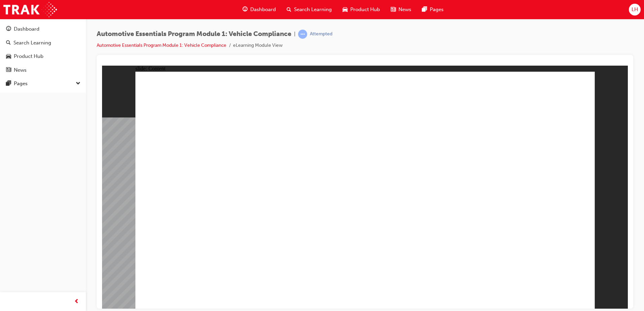
drag, startPoint x: 318, startPoint y: 230, endPoint x: 309, endPoint y: 239, distance: 12.9
drag, startPoint x: 309, startPoint y: 239, endPoint x: 303, endPoint y: 233, distance: 7.9
drag, startPoint x: 295, startPoint y: 224, endPoint x: 289, endPoint y: 214, distance: 11.3
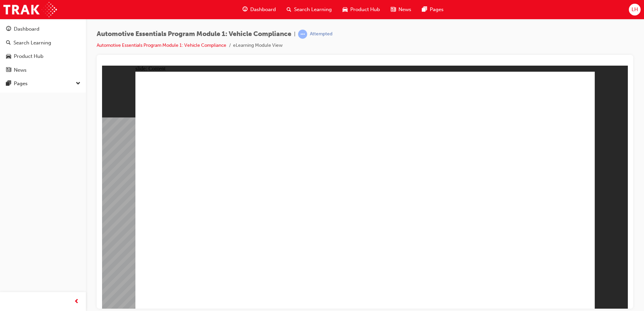
drag, startPoint x: 298, startPoint y: 200, endPoint x: 331, endPoint y: 193, distance: 33.4
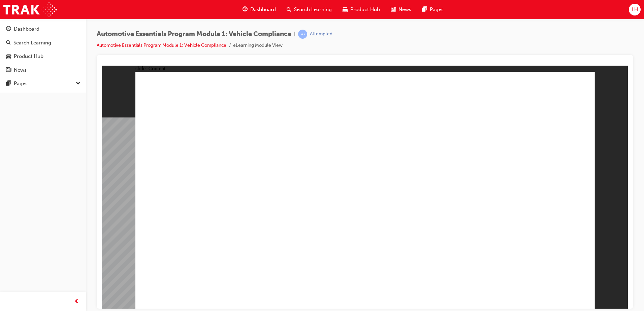
drag, startPoint x: 352, startPoint y: 196, endPoint x: 382, endPoint y: 224, distance: 41.0
drag, startPoint x: 382, startPoint y: 224, endPoint x: 373, endPoint y: 237, distance: 15.6
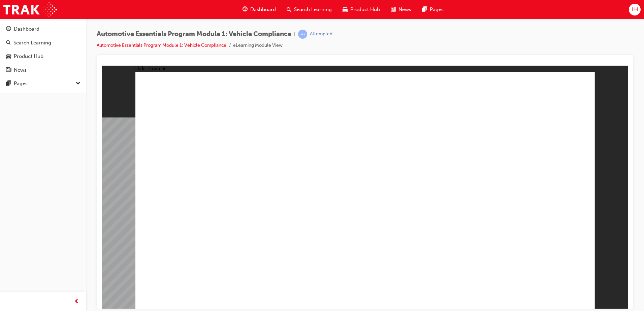
drag, startPoint x: 300, startPoint y: 253, endPoint x: 353, endPoint y: 256, distance: 52.7
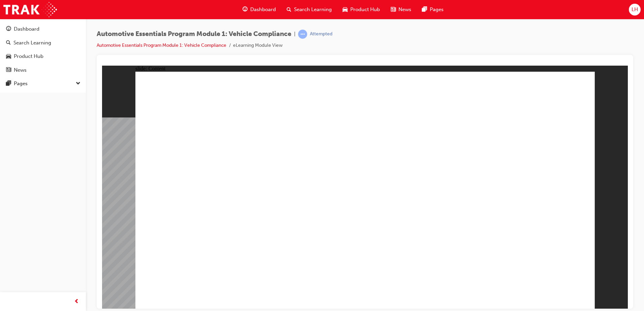
drag, startPoint x: 411, startPoint y: 252, endPoint x: 435, endPoint y: 232, distance: 30.6
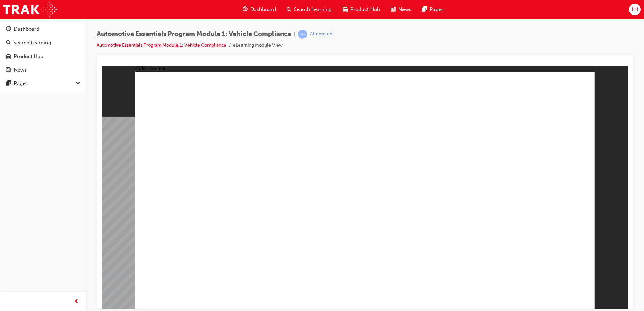
drag, startPoint x: 286, startPoint y: 223, endPoint x: 224, endPoint y: 229, distance: 62.9
drag, startPoint x: 266, startPoint y: 219, endPoint x: 266, endPoint y: 212, distance: 6.7
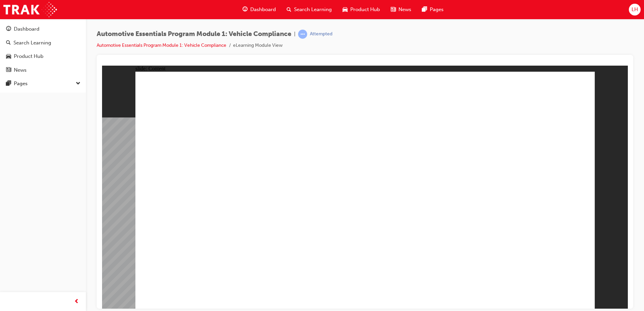
click at [600, 94] on div "slide: Content Rectangle 1 LIGHT TRUCKS close_white.png Rectangle 2 Light Bus <…" at bounding box center [365, 186] width 526 height 243
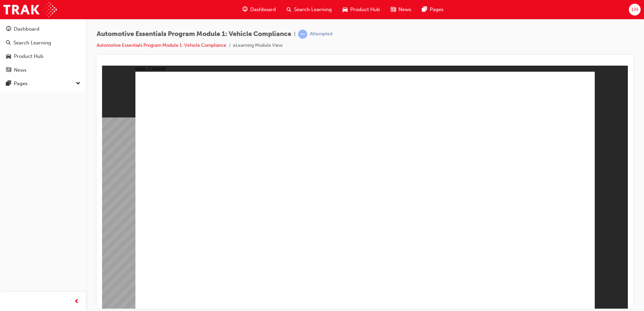
drag, startPoint x: 199, startPoint y: 242, endPoint x: 181, endPoint y: 232, distance: 21.3
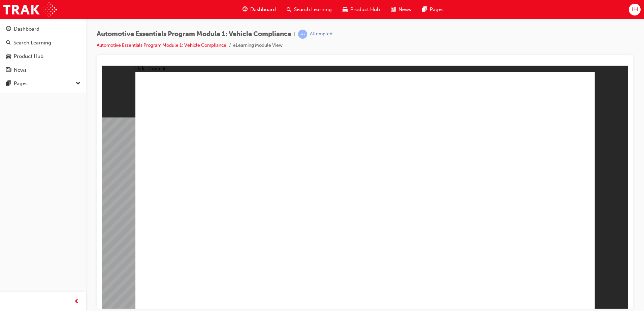
drag, startPoint x: 169, startPoint y: 317, endPoint x: 166, endPoint y: 89, distance: 228.7
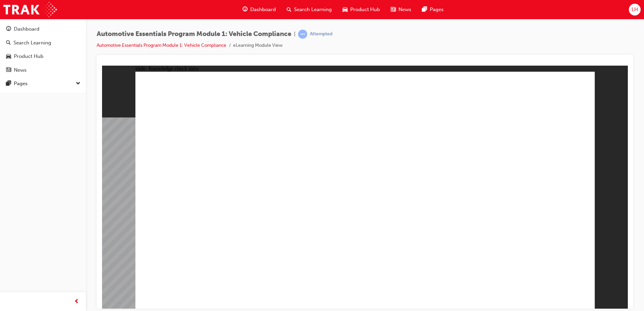
radio input "true"
drag, startPoint x: 363, startPoint y: 238, endPoint x: 498, endPoint y: 112, distance: 184.7
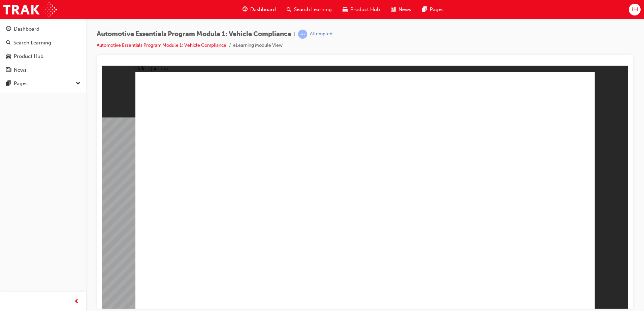
radio input "true"
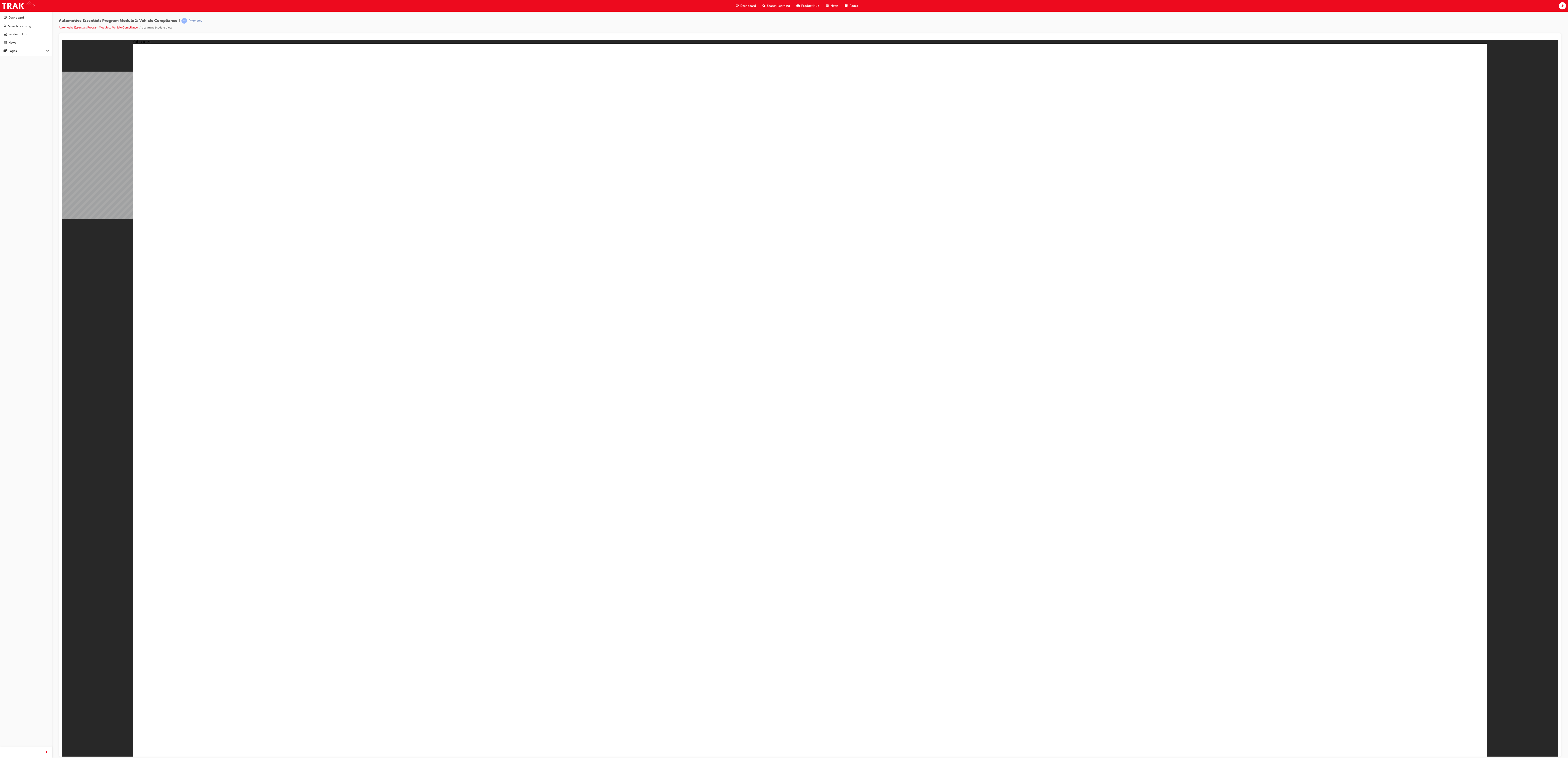
drag, startPoint x: 97, startPoint y: 40, endPoint x: 979, endPoint y: 194, distance: 895.3
